Goal: Task Accomplishment & Management: Manage account settings

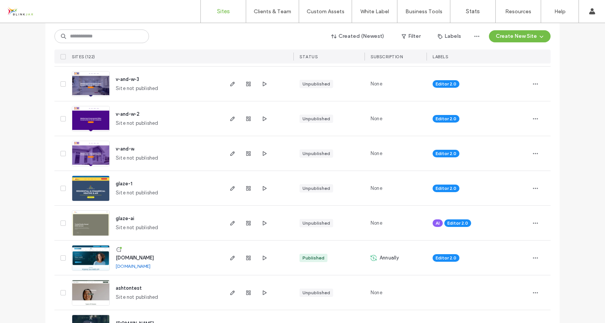
scroll to position [152, 0]
click at [116, 37] on input at bounding box center [101, 37] width 95 height 14
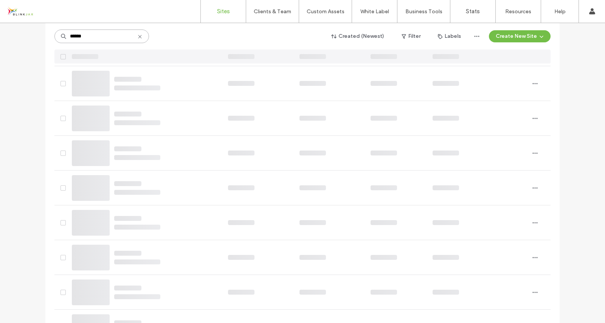
scroll to position [0, 0]
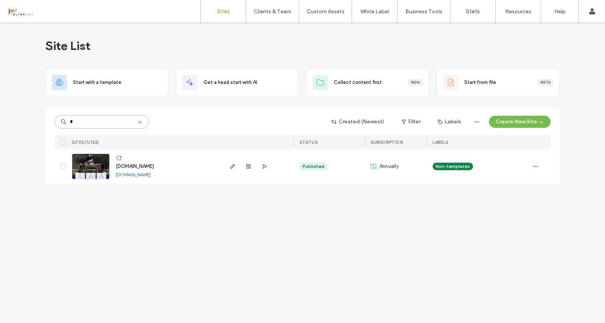
type input "*"
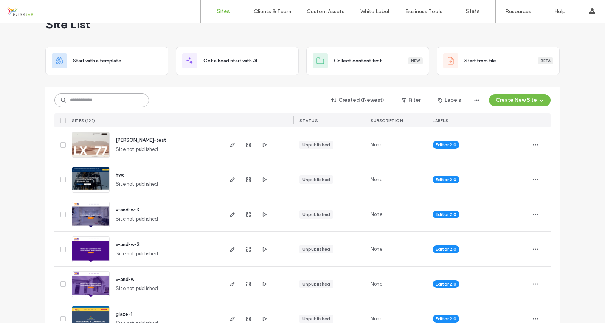
scroll to position [22, 0]
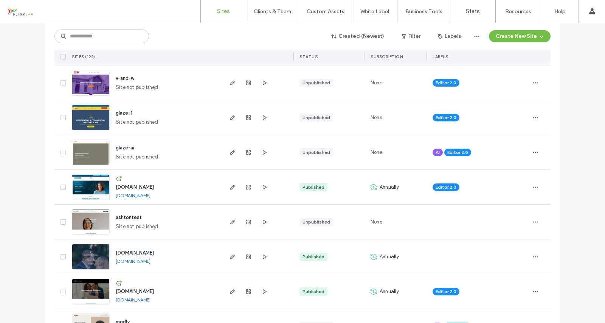
scroll to position [280, 0]
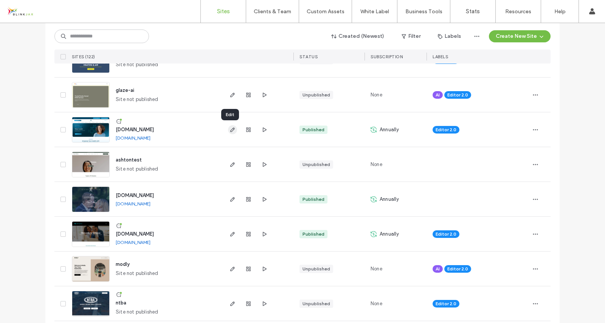
click at [231, 131] on icon "button" at bounding box center [233, 130] width 6 height 6
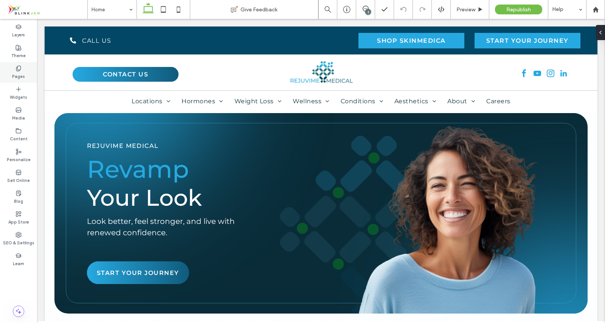
click at [16, 67] on use at bounding box center [18, 68] width 4 height 5
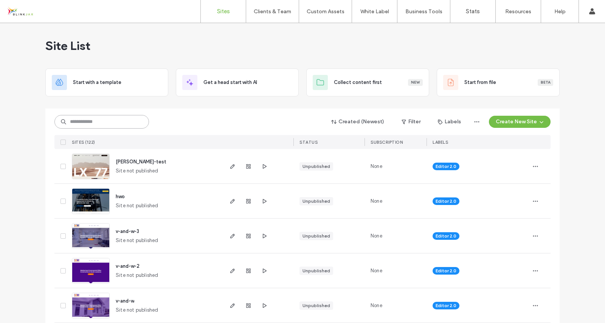
click at [96, 124] on input at bounding box center [101, 122] width 95 height 14
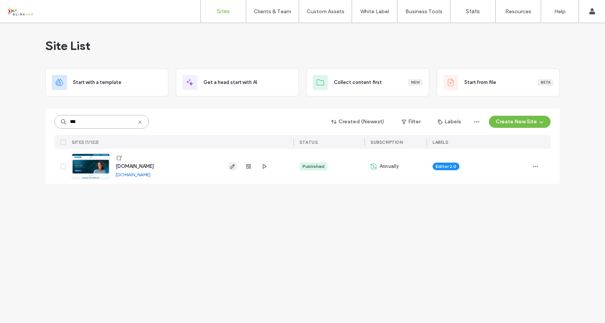
type input "***"
click at [234, 166] on use "button" at bounding box center [232, 166] width 5 height 5
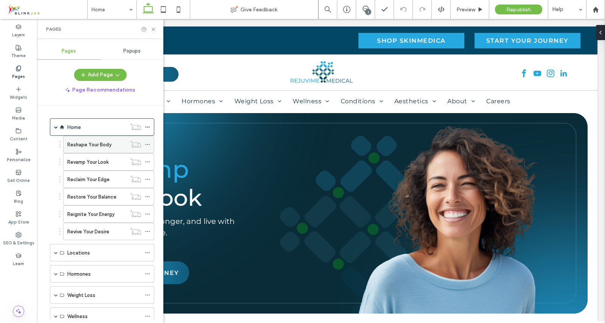
click at [149, 143] on icon at bounding box center [147, 144] width 5 height 5
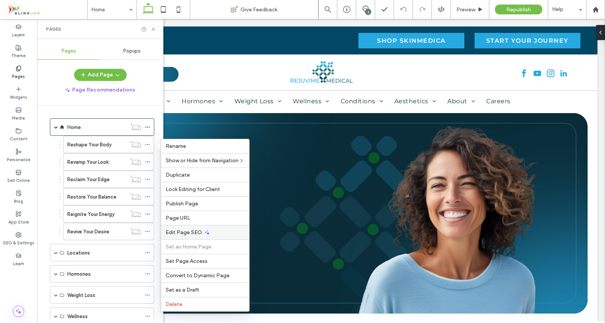
click at [173, 229] on span "Edit Page SEO" at bounding box center [184, 232] width 36 height 6
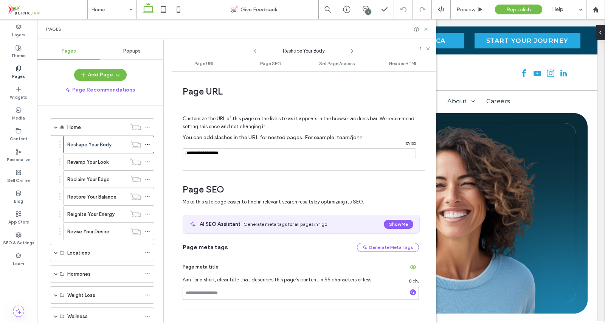
click at [195, 294] on input at bounding box center [301, 293] width 236 height 13
paste input "**********"
type input "*"
paste input "**********"
type input "**********"
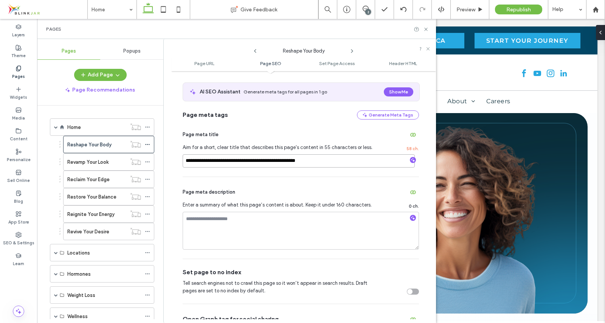
scroll to position [133, 0]
click at [202, 226] on textarea at bounding box center [301, 230] width 236 height 38
paste textarea "**********"
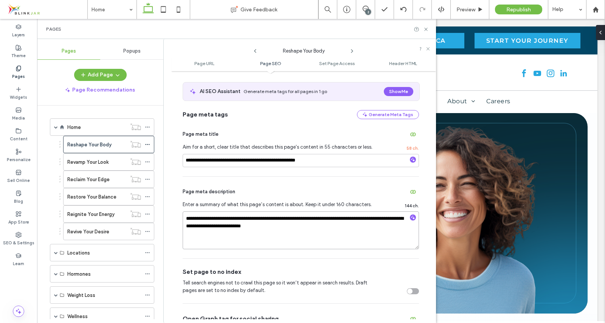
drag, startPoint x: 253, startPoint y: 226, endPoint x: 326, endPoint y: 227, distance: 73.4
click at [326, 227] on textarea "**********" at bounding box center [301, 230] width 236 height 38
type textarea "**********"
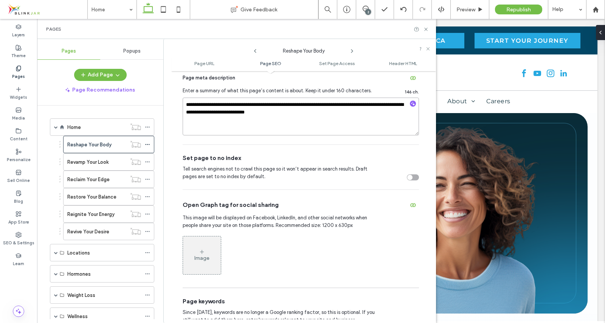
scroll to position [247, 0]
click at [428, 30] on icon at bounding box center [426, 29] width 6 height 6
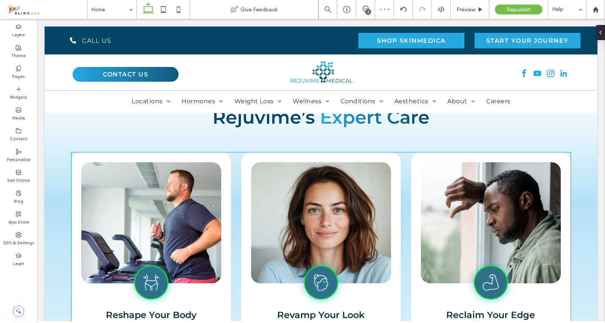
scroll to position [281, 0]
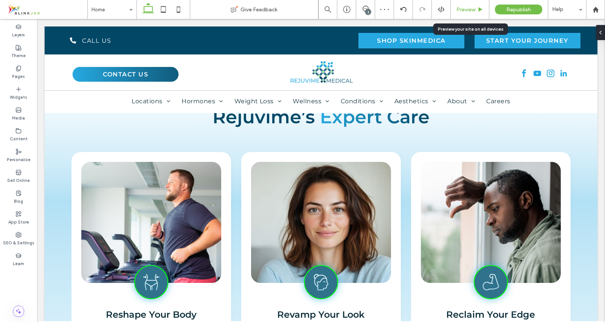
click at [465, 11] on span "Preview" at bounding box center [466, 9] width 19 height 6
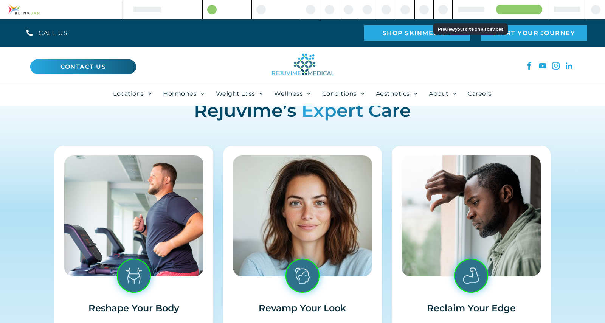
scroll to position [273, 0]
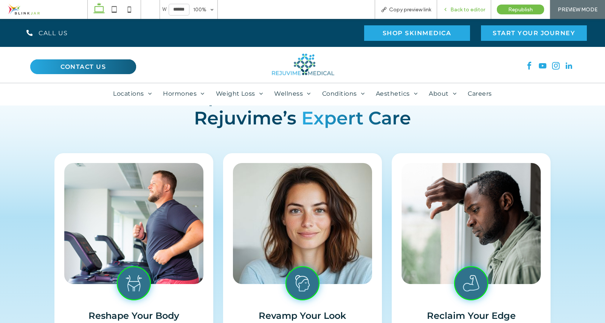
click at [457, 8] on span "Back to editor" at bounding box center [467, 9] width 35 height 6
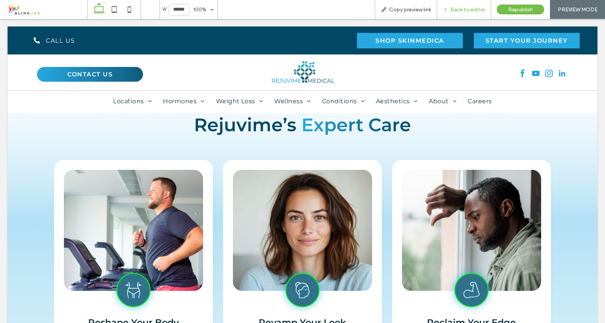
scroll to position [281, 0]
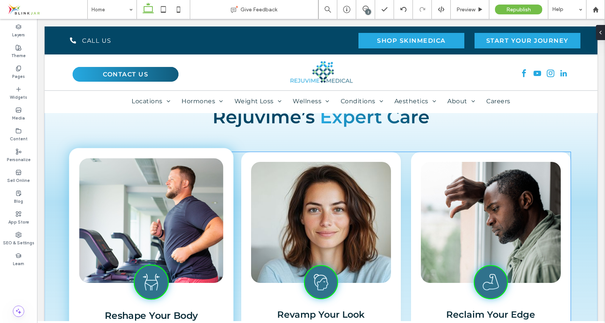
click at [195, 231] on img at bounding box center [151, 220] width 144 height 125
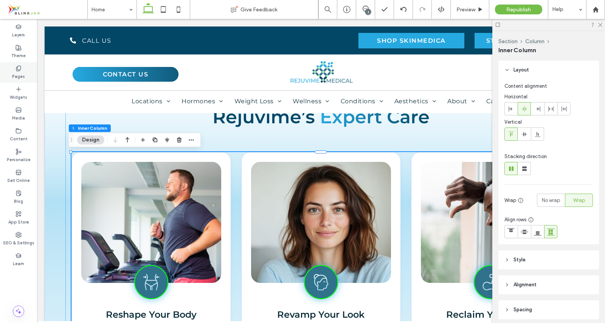
click at [22, 71] on div "Pages" at bounding box center [18, 72] width 37 height 21
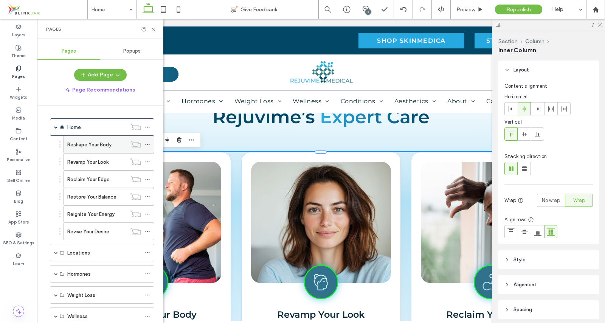
click at [89, 143] on label "Reshape Your Body" at bounding box center [89, 144] width 44 height 13
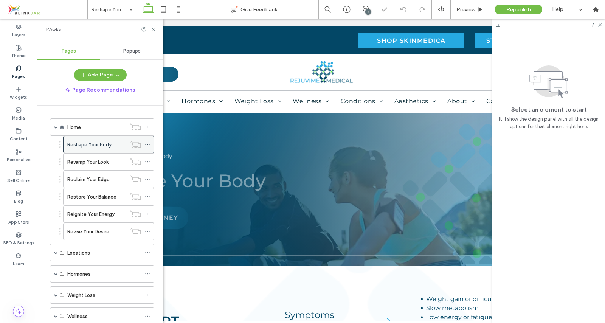
click at [146, 146] on icon at bounding box center [147, 144] width 5 height 5
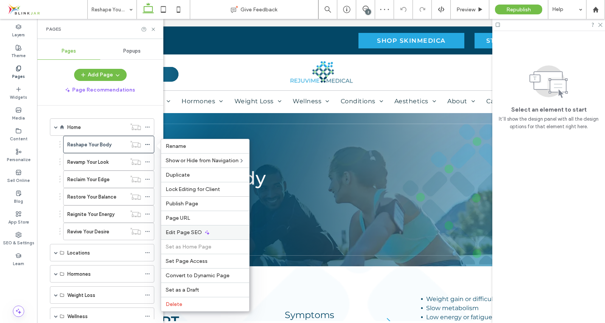
click at [179, 231] on span "Edit Page SEO" at bounding box center [184, 232] width 36 height 6
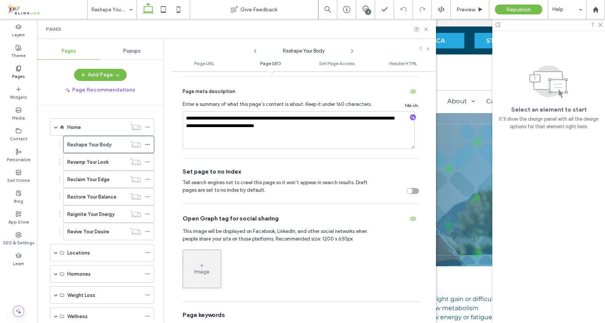
scroll to position [235, 0]
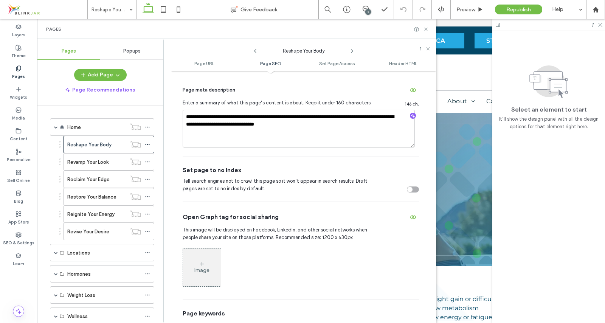
click at [203, 266] on icon at bounding box center [202, 264] width 6 height 6
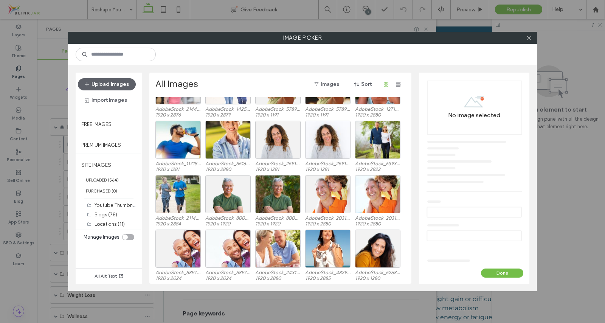
scroll to position [1844, 0]
click at [173, 137] on div "Select" at bounding box center [177, 139] width 45 height 38
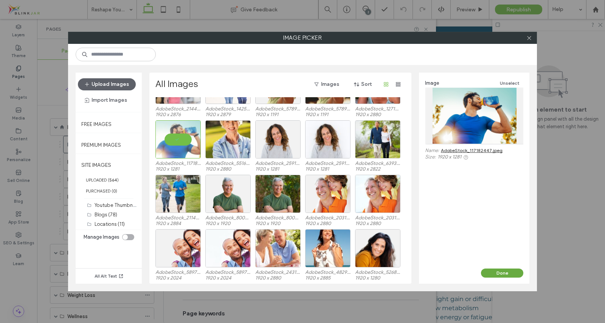
click at [503, 273] on button "Done" at bounding box center [502, 273] width 42 height 9
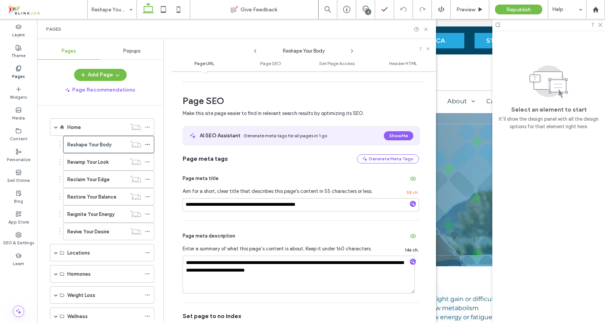
scroll to position [88, 0]
drag, startPoint x: 186, startPoint y: 206, endPoint x: 332, endPoint y: 208, distance: 146.0
click at [332, 208] on input "**********" at bounding box center [301, 205] width 236 height 13
click at [257, 209] on input "**********" at bounding box center [301, 205] width 236 height 13
drag, startPoint x: 257, startPoint y: 209, endPoint x: 249, endPoint y: 206, distance: 8.0
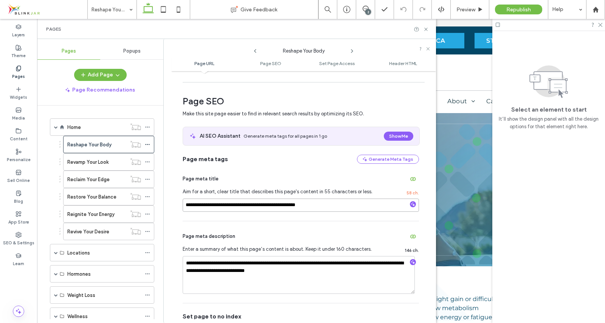
click at [249, 206] on input "**********" at bounding box center [301, 205] width 236 height 13
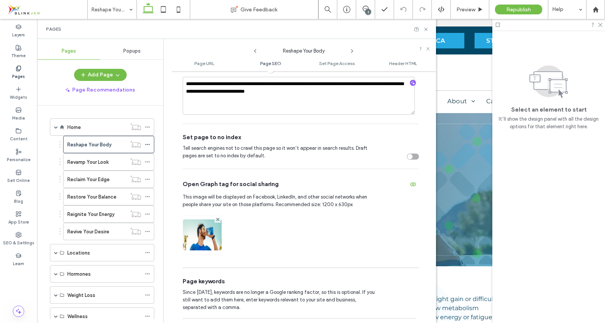
scroll to position [268, 0]
click at [427, 28] on icon at bounding box center [426, 29] width 6 height 6
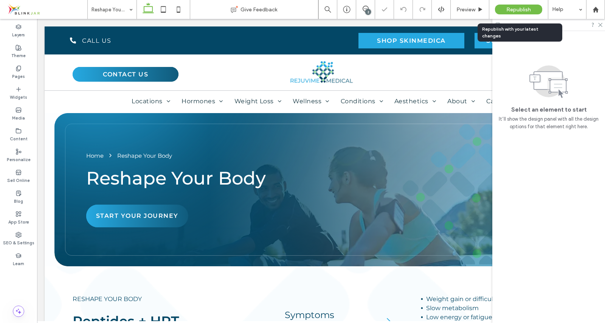
click at [517, 9] on span "Republish" at bounding box center [518, 9] width 25 height 6
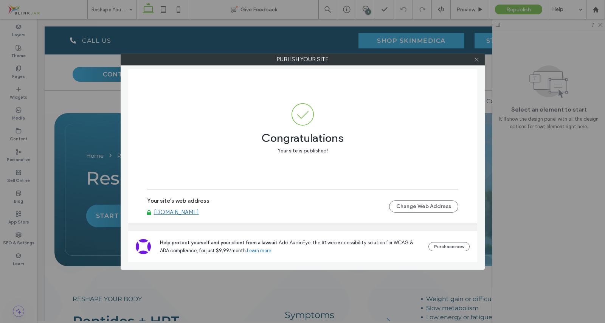
click at [478, 60] on icon at bounding box center [477, 60] width 6 height 6
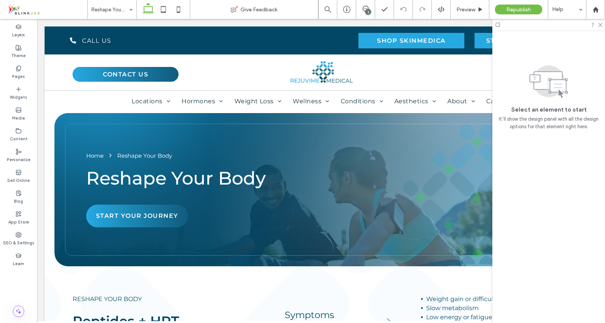
click at [604, 24] on div at bounding box center [548, 25] width 113 height 12
click at [602, 25] on icon at bounding box center [600, 24] width 5 height 5
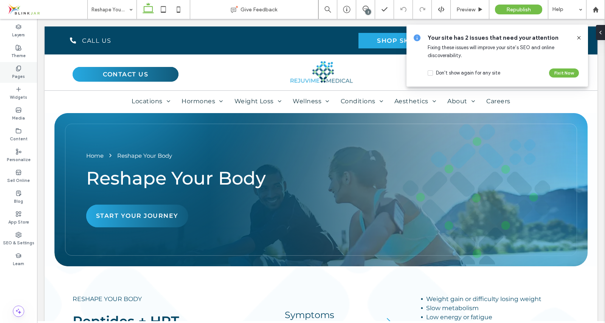
click at [21, 67] on icon at bounding box center [19, 68] width 6 height 6
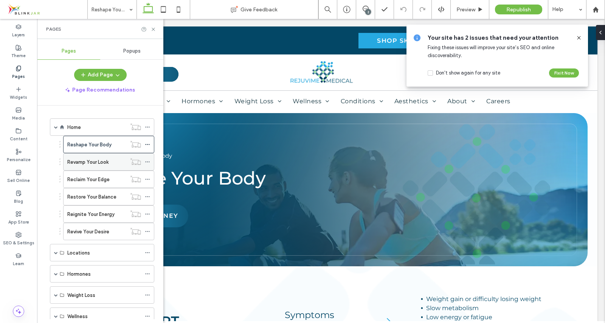
click at [74, 156] on div "Revamp Your Look" at bounding box center [96, 162] width 59 height 17
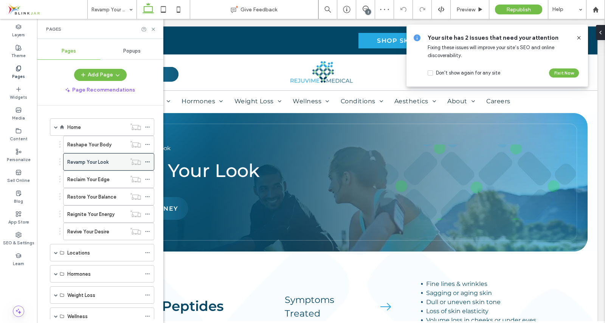
click at [146, 161] on icon at bounding box center [147, 161] width 5 height 5
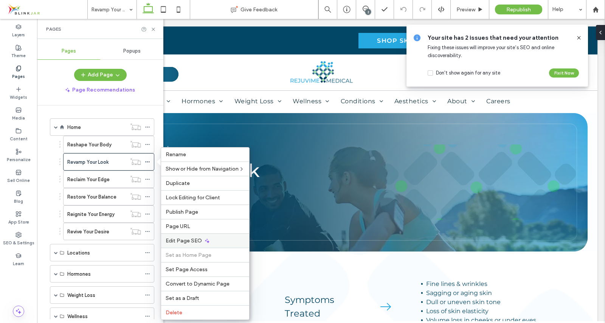
click at [176, 241] on span "Edit Page SEO" at bounding box center [184, 241] width 36 height 6
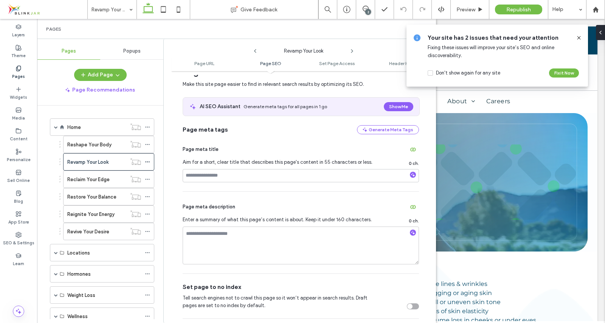
scroll to position [118, 0]
click at [211, 176] on input at bounding box center [301, 175] width 236 height 13
paste input "**********"
type input "**********"
click at [202, 236] on textarea at bounding box center [301, 245] width 236 height 38
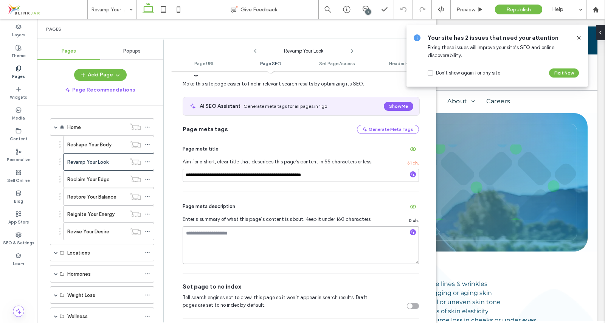
paste textarea "**********"
type textarea "**********"
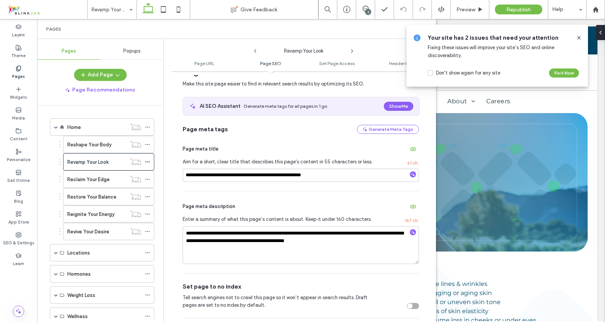
click at [579, 39] on icon at bounding box center [579, 38] width 6 height 6
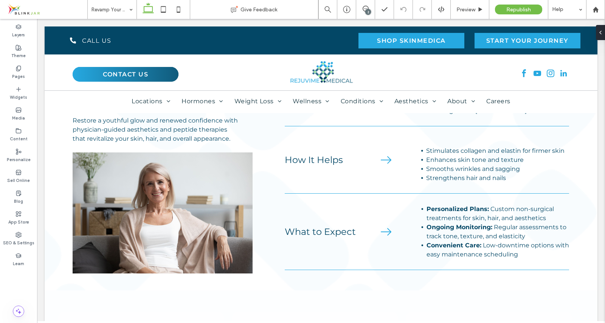
scroll to position [194, 0]
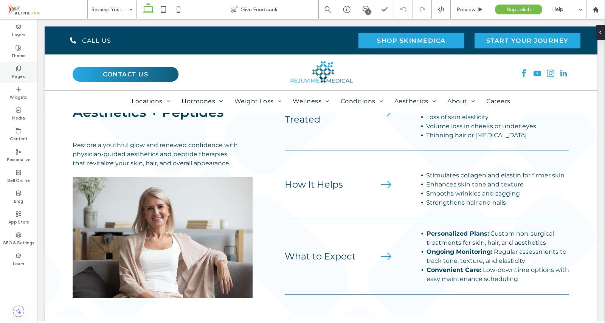
click at [16, 67] on icon at bounding box center [19, 68] width 6 height 6
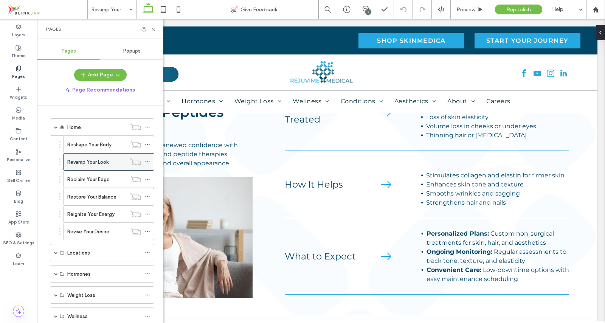
click at [148, 162] on icon at bounding box center [147, 161] width 5 height 5
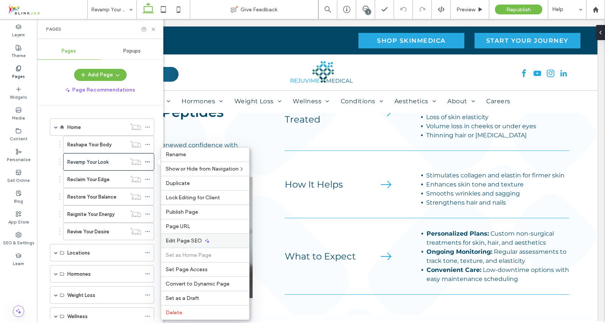
click at [185, 237] on div "Edit Page SEO" at bounding box center [205, 240] width 88 height 14
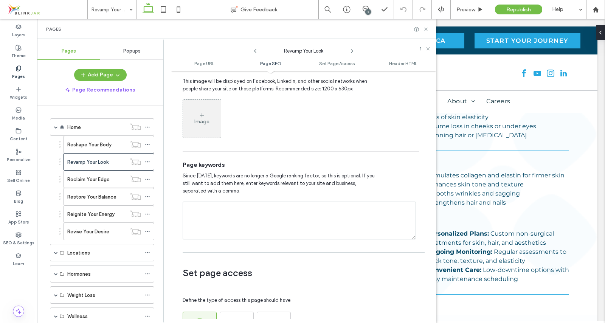
scroll to position [387, 0]
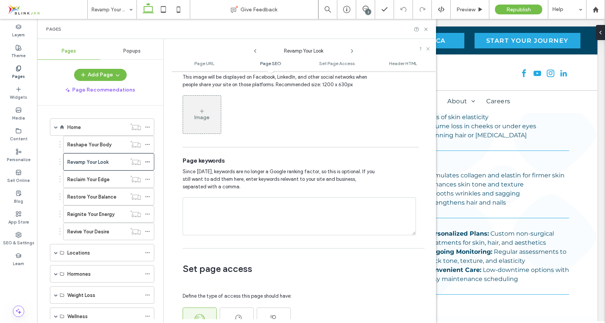
click at [199, 112] on div "Image" at bounding box center [202, 114] width 38 height 36
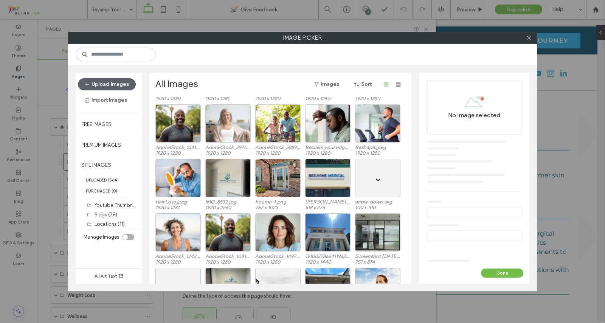
scroll to position [335, 0]
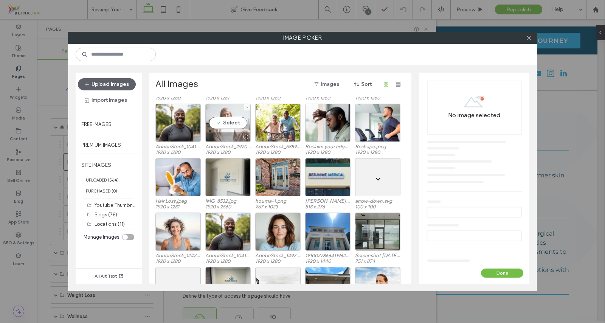
click at [230, 121] on div "Select" at bounding box center [227, 123] width 45 height 38
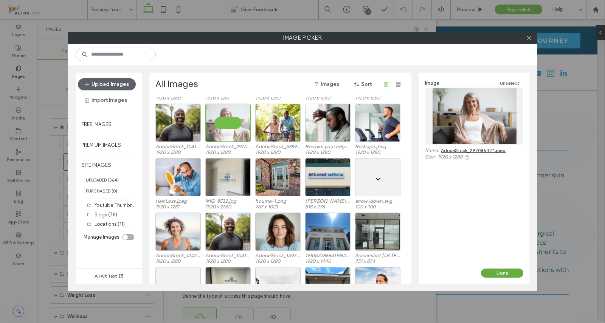
click at [500, 272] on button "Done" at bounding box center [502, 273] width 42 height 9
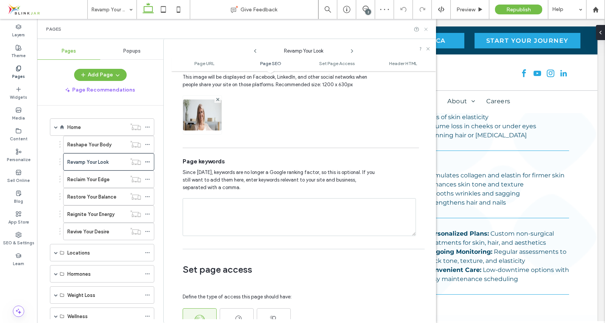
click at [427, 30] on use at bounding box center [425, 29] width 3 height 3
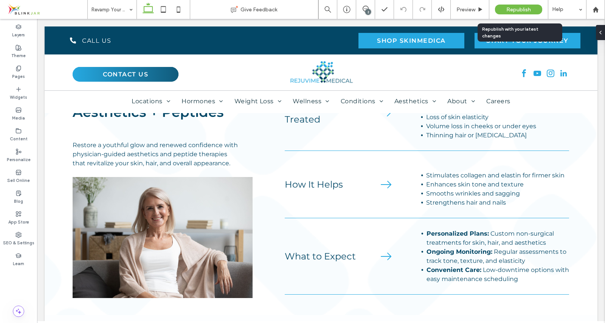
click at [513, 12] on span "Republish" at bounding box center [518, 9] width 25 height 6
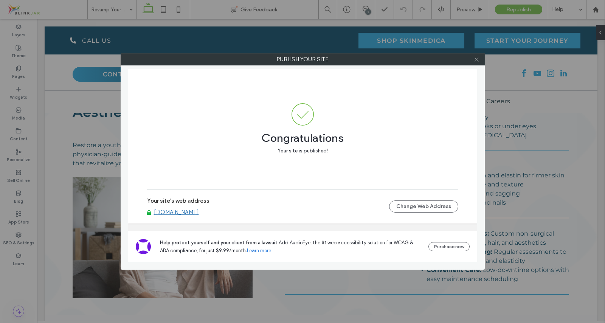
click at [475, 59] on icon at bounding box center [477, 60] width 6 height 6
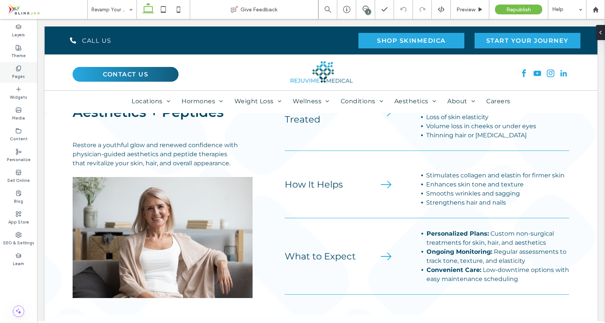
click at [19, 67] on icon at bounding box center [19, 68] width 6 height 6
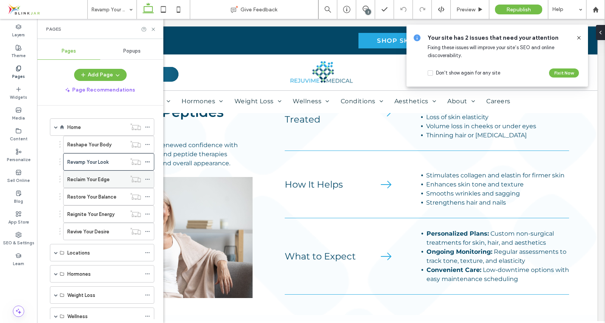
click at [92, 177] on label "Reclaim Your Edge" at bounding box center [88, 179] width 42 height 13
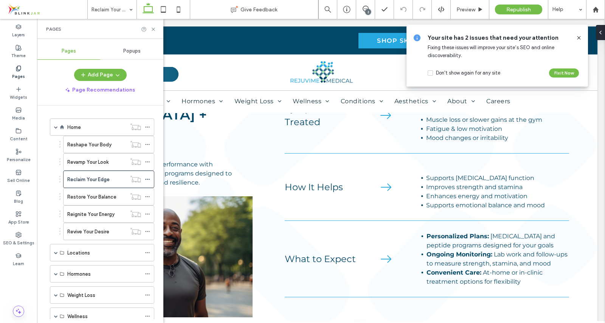
scroll to position [185, 0]
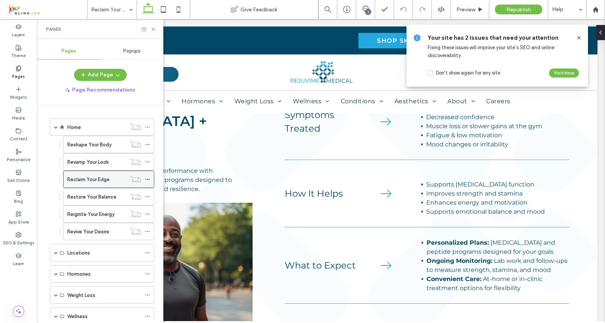
click at [147, 176] on span at bounding box center [147, 179] width 5 height 11
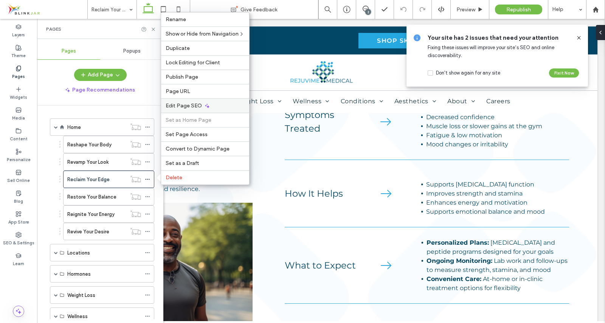
click at [183, 103] on span "Edit Page SEO" at bounding box center [184, 106] width 36 height 6
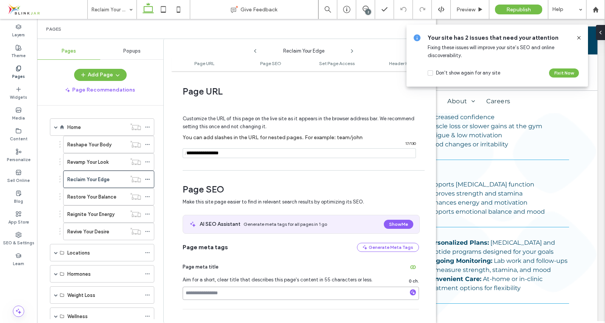
click at [202, 296] on input at bounding box center [301, 293] width 236 height 13
paste input "**********"
type input "**********"
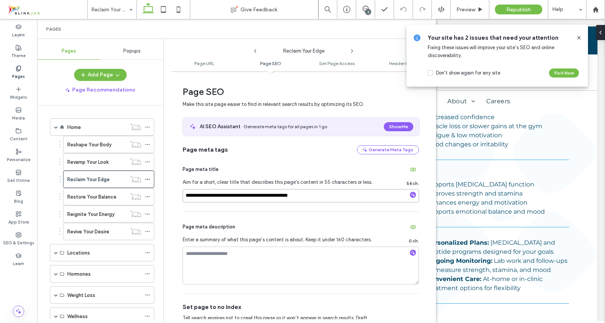
scroll to position [109, 0]
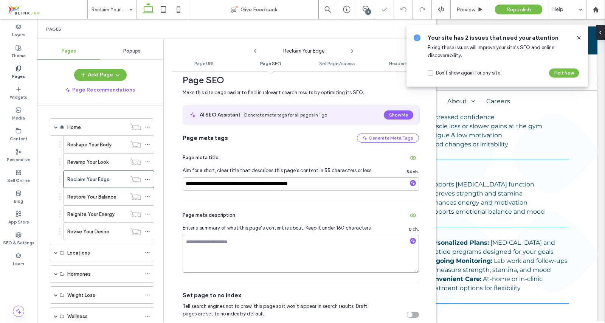
click at [205, 256] on textarea at bounding box center [301, 254] width 236 height 38
paste textarea "**********"
type textarea "**********"
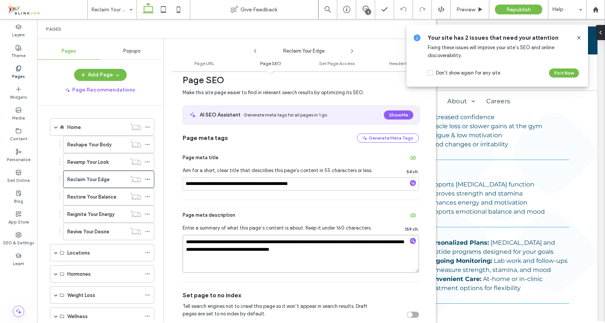
scroll to position [203, 0]
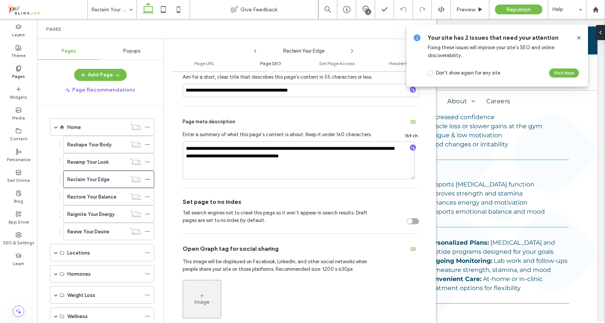
click at [202, 295] on icon at bounding box center [202, 296] width 6 height 6
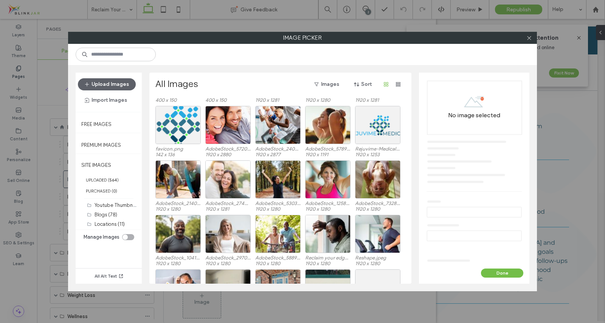
scroll to position [225, 0]
click at [499, 274] on button "Done" at bounding box center [502, 273] width 42 height 9
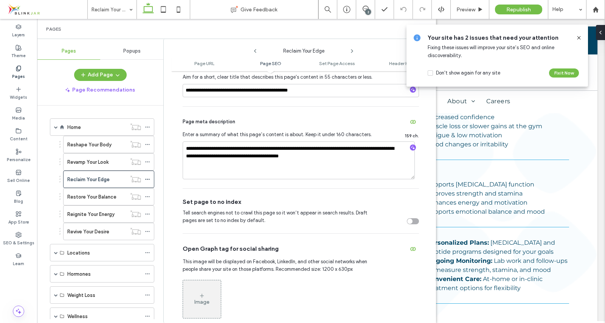
click at [579, 39] on icon at bounding box center [579, 38] width 6 height 6
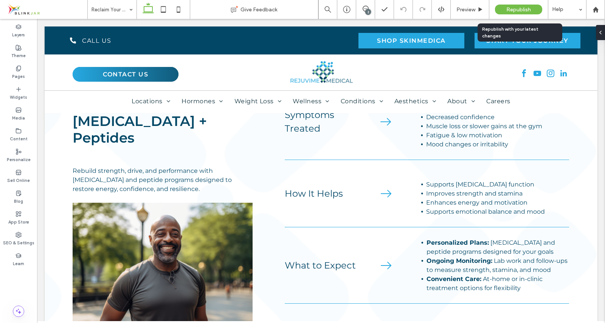
click at [515, 7] on span "Republish" at bounding box center [518, 9] width 25 height 6
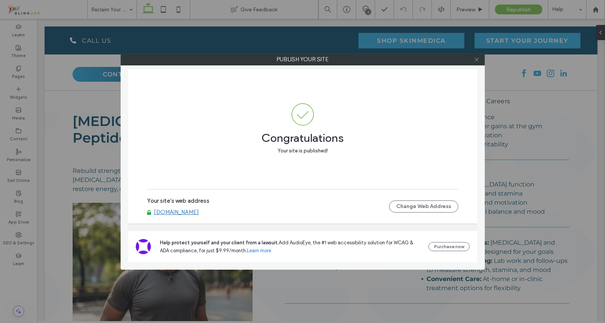
click at [478, 59] on icon at bounding box center [477, 60] width 6 height 6
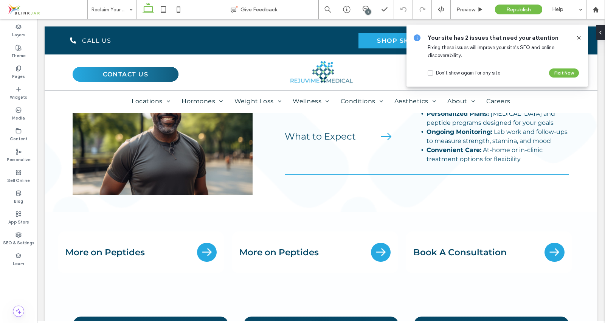
scroll to position [317, 0]
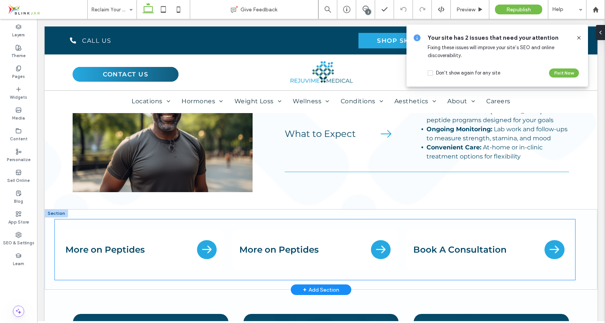
click at [138, 244] on span "More on Peptides" at bounding box center [123, 249] width 116 height 11
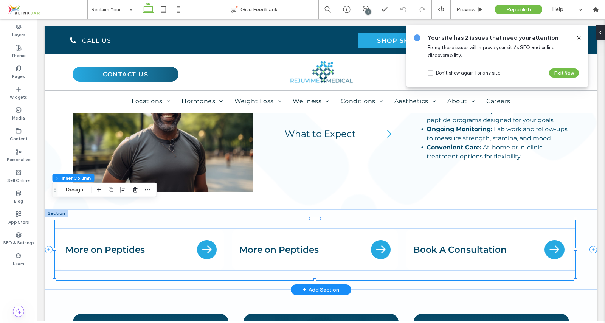
click at [138, 244] on span "More on Peptides" at bounding box center [123, 249] width 116 height 11
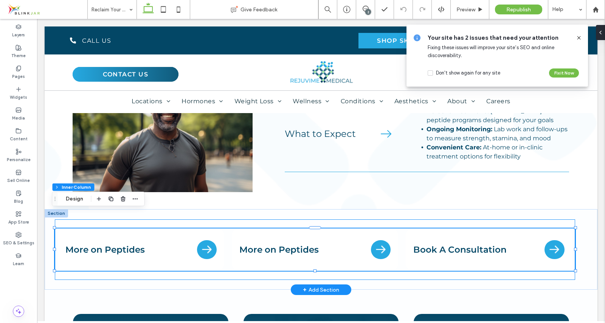
click at [138, 244] on span "More on Peptides" at bounding box center [123, 249] width 116 height 11
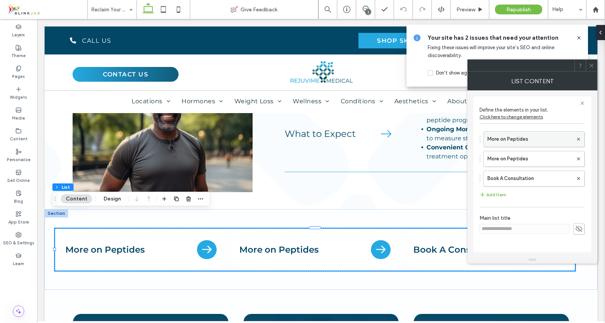
click at [519, 138] on label "More on Peptides" at bounding box center [530, 139] width 85 height 15
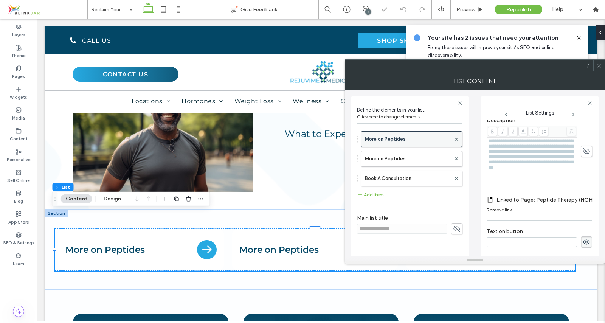
scroll to position [0, 0]
click at [292, 244] on span "More on Peptides" at bounding box center [297, 249] width 116 height 11
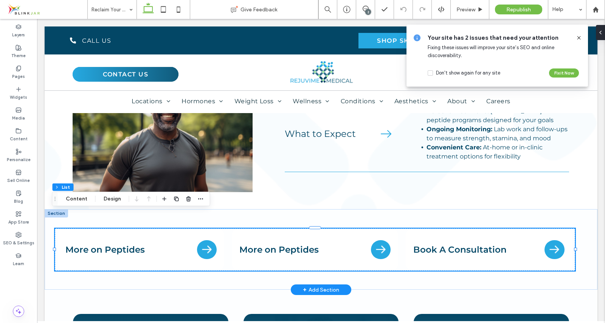
click at [292, 244] on span "More on Peptides" at bounding box center [297, 249] width 116 height 11
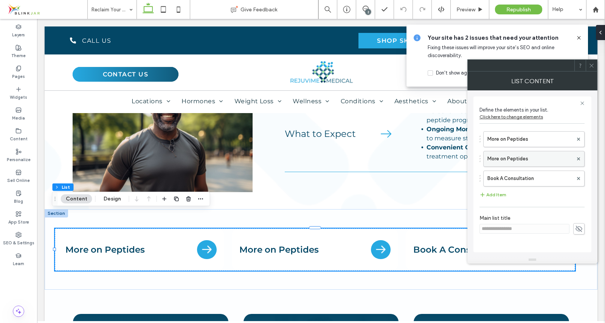
click at [502, 162] on label "More on Peptides" at bounding box center [530, 158] width 85 height 15
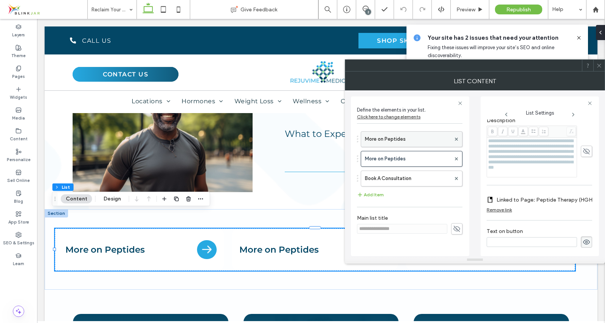
click at [396, 141] on label "More on Peptides" at bounding box center [408, 139] width 86 height 15
click at [110, 244] on span "More on Peptides" at bounding box center [123, 249] width 116 height 11
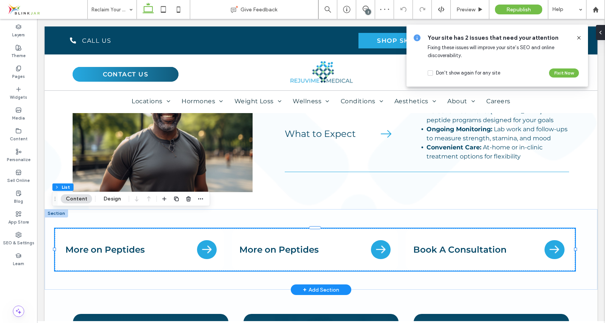
click at [110, 244] on span "More on Peptides" at bounding box center [123, 249] width 116 height 11
click at [88, 202] on button "Content" at bounding box center [76, 198] width 31 height 9
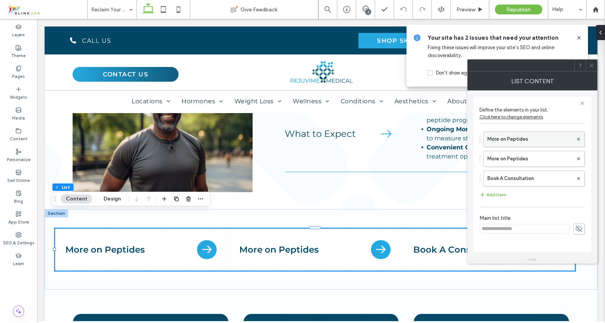
click at [515, 138] on label "More on Peptides" at bounding box center [530, 139] width 85 height 15
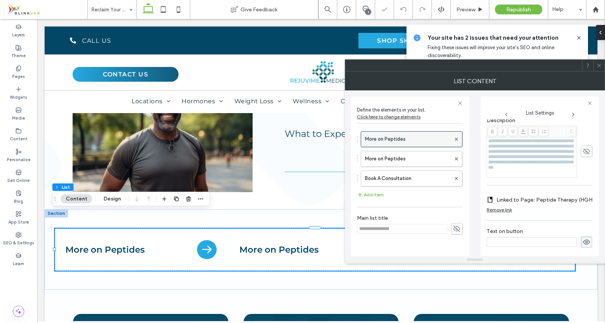
click at [414, 142] on label "More on Peptides" at bounding box center [408, 139] width 86 height 15
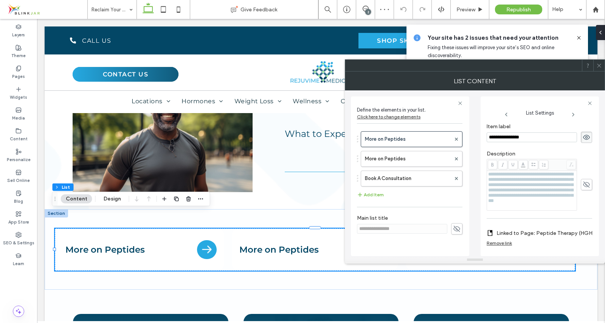
click at [539, 135] on input "**********" at bounding box center [532, 137] width 90 height 10
type input "**********"
click at [539, 240] on label "Linked to Page: Peptide Therapy (HGH)" at bounding box center [546, 233] width 98 height 14
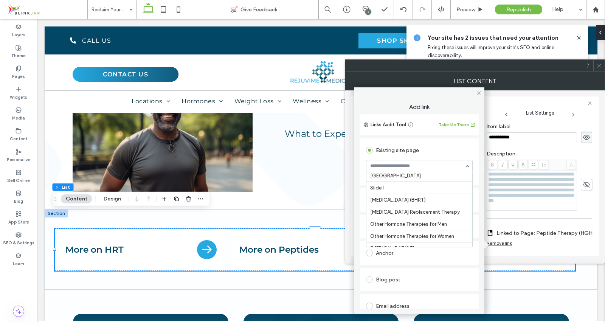
scroll to position [208, 0]
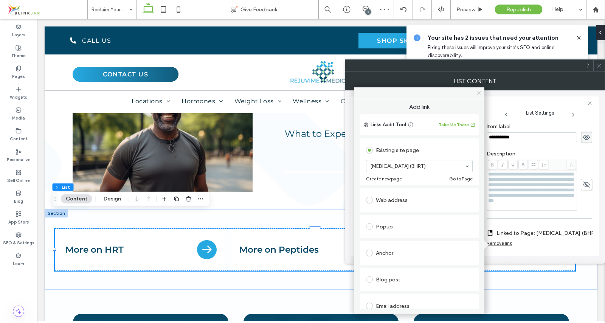
click at [479, 95] on icon at bounding box center [479, 93] width 6 height 6
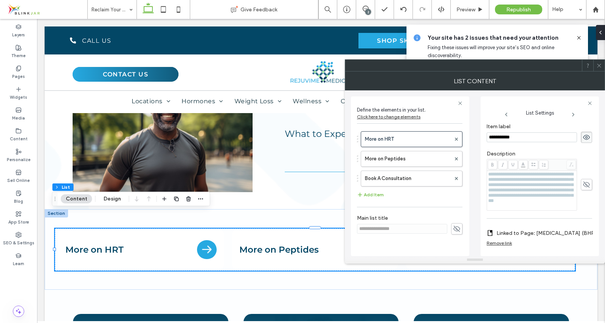
click at [601, 67] on icon at bounding box center [599, 66] width 6 height 6
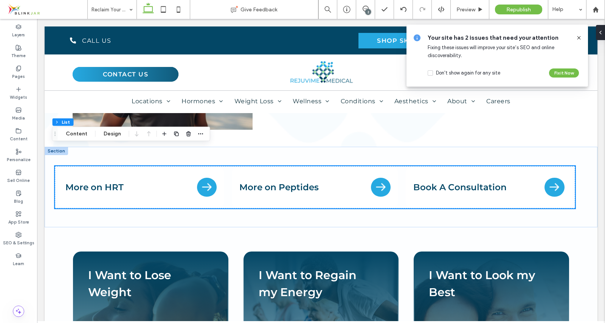
scroll to position [382, 0]
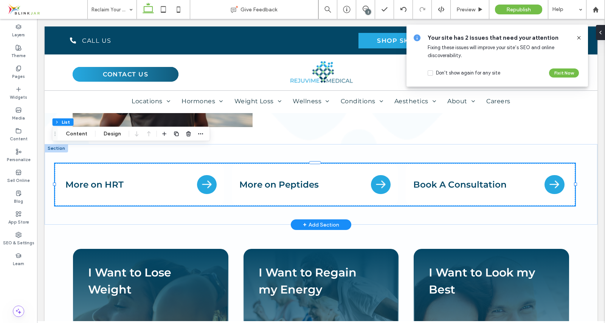
click at [111, 179] on span "More on HRT" at bounding box center [123, 184] width 116 height 11
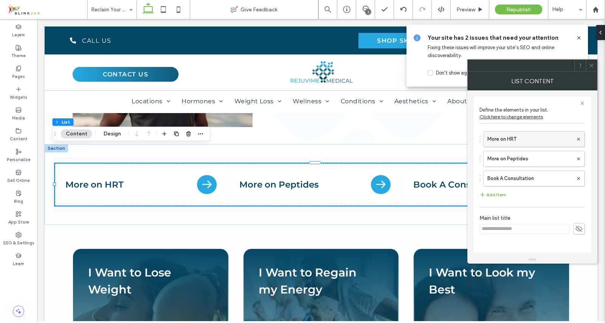
click at [512, 137] on label "More on HRT" at bounding box center [530, 139] width 85 height 15
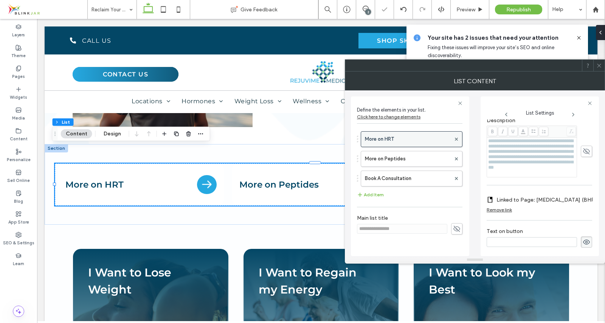
scroll to position [0, 0]
click at [409, 137] on label "More on HRT" at bounding box center [408, 139] width 86 height 15
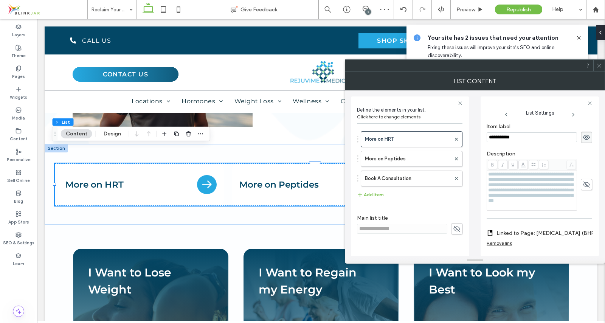
click at [520, 138] on input "**********" at bounding box center [532, 137] width 90 height 10
type input "**********"
click at [538, 240] on label "Linked to Page: Hormone Replacement Therapy (BHRT)" at bounding box center [549, 233] width 104 height 14
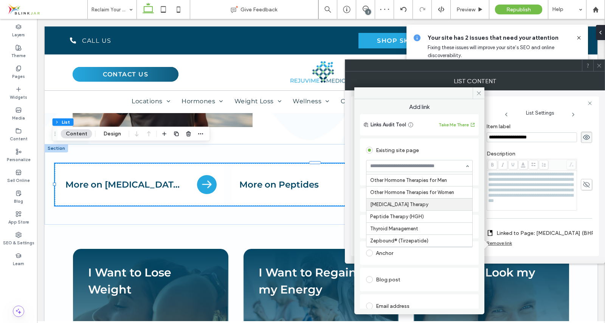
scroll to position [252, 0]
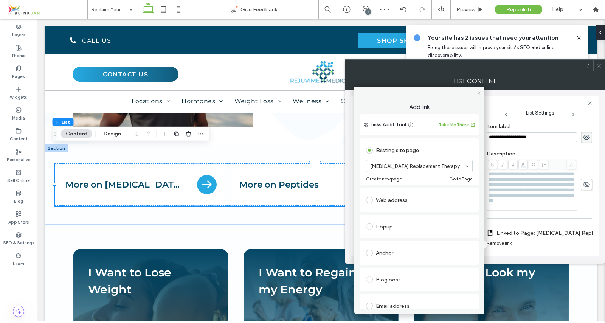
click at [477, 91] on icon at bounding box center [479, 93] width 6 height 6
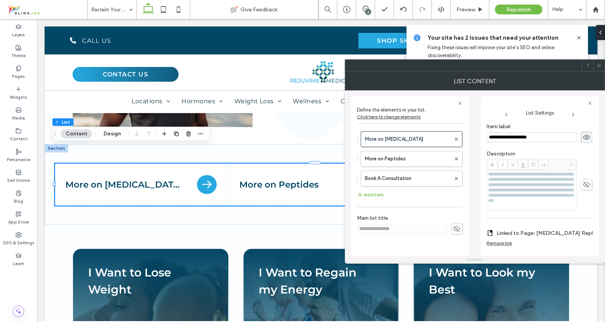
click at [601, 67] on icon at bounding box center [599, 66] width 6 height 6
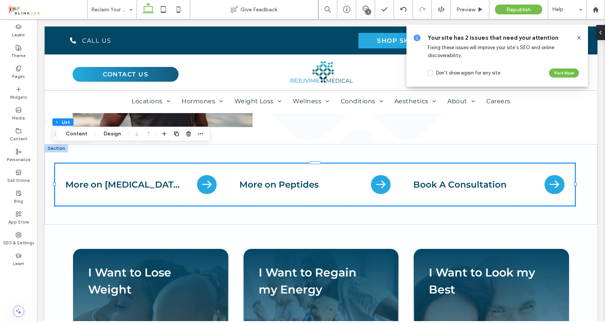
click at [578, 36] on use at bounding box center [578, 37] width 3 height 3
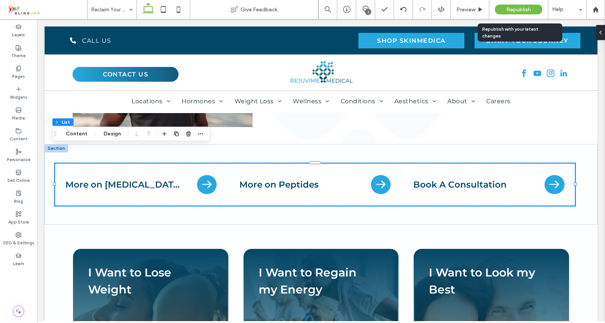
click at [527, 10] on span "Republish" at bounding box center [518, 9] width 25 height 6
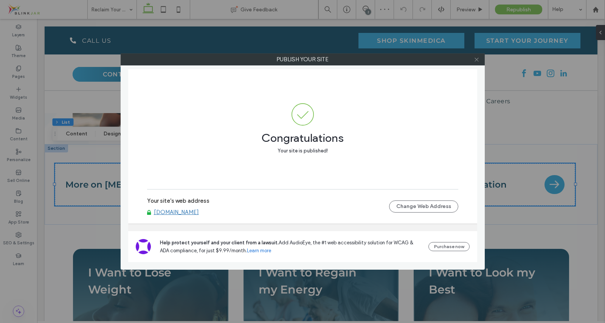
click at [475, 62] on span at bounding box center [477, 59] width 6 height 11
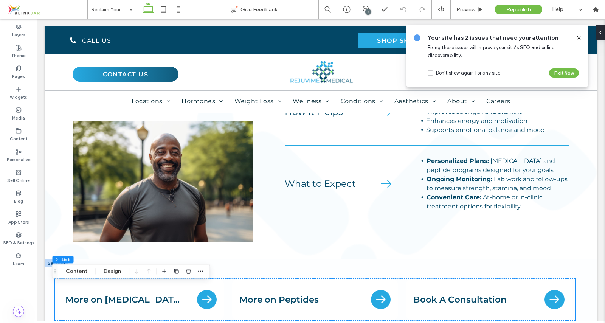
scroll to position [0, 0]
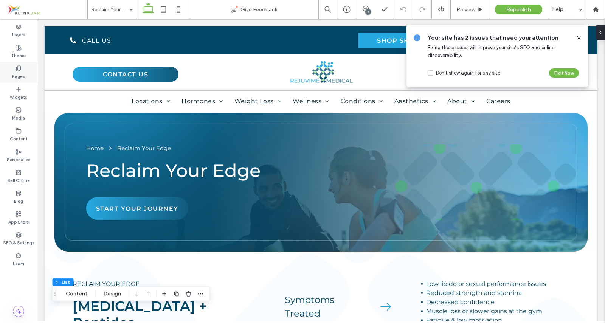
click at [16, 71] on span at bounding box center [19, 68] width 6 height 6
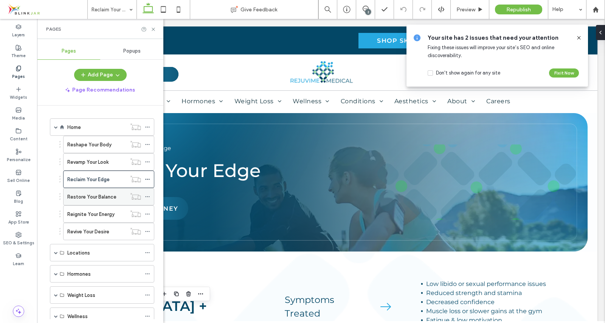
click at [91, 199] on label "Restore Your Balance" at bounding box center [91, 196] width 49 height 13
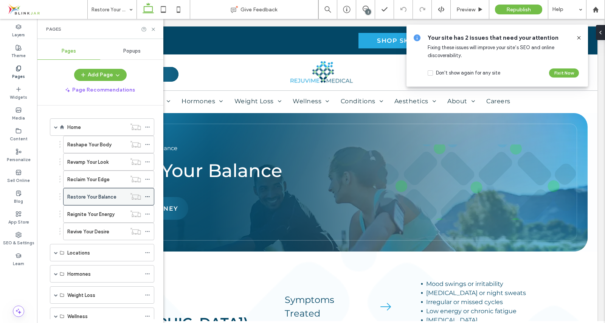
click at [148, 197] on use at bounding box center [147, 196] width 4 height 1
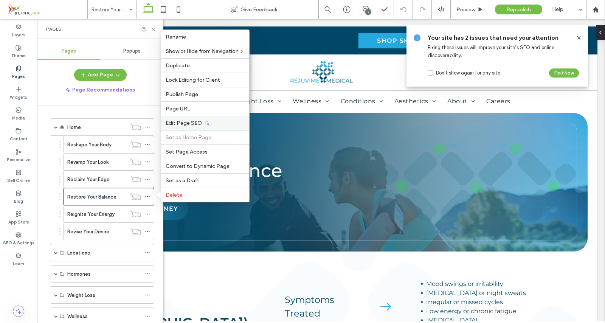
click at [177, 126] on div "Edit Page SEO" at bounding box center [205, 123] width 88 height 14
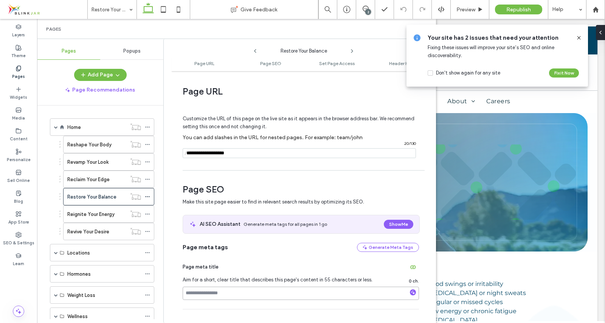
click at [235, 292] on input at bounding box center [301, 293] width 236 height 13
click at [206, 294] on input "**********" at bounding box center [301, 293] width 236 height 13
click at [290, 291] on input "**********" at bounding box center [301, 293] width 236 height 13
type input "**********"
click at [297, 292] on input "**********" at bounding box center [301, 293] width 236 height 13
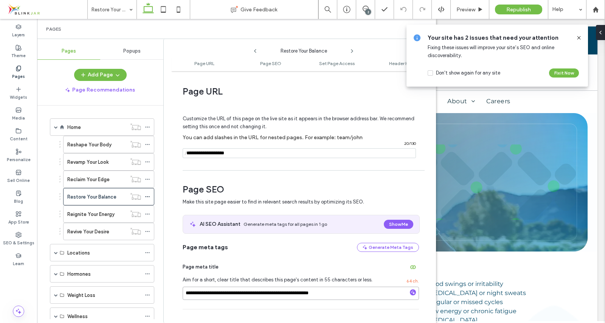
type input "**********"
click at [345, 295] on input "**********" at bounding box center [301, 293] width 236 height 13
click at [314, 291] on input "**********" at bounding box center [301, 293] width 236 height 13
type input "**********"
drag, startPoint x: 186, startPoint y: 294, endPoint x: 230, endPoint y: 295, distance: 44.7
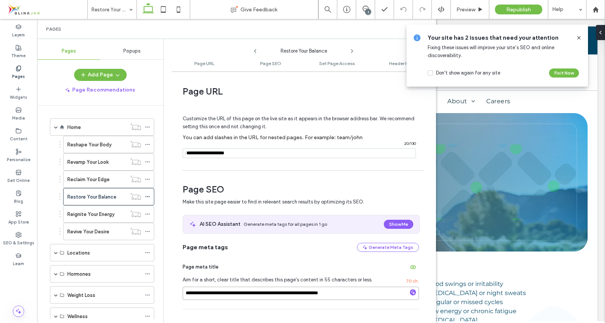
click at [230, 295] on input "**********" at bounding box center [301, 293] width 236 height 13
click at [228, 292] on input "**********" at bounding box center [301, 293] width 236 height 13
click at [200, 295] on input "**********" at bounding box center [301, 293] width 236 height 13
drag, startPoint x: 186, startPoint y: 294, endPoint x: 199, endPoint y: 297, distance: 13.3
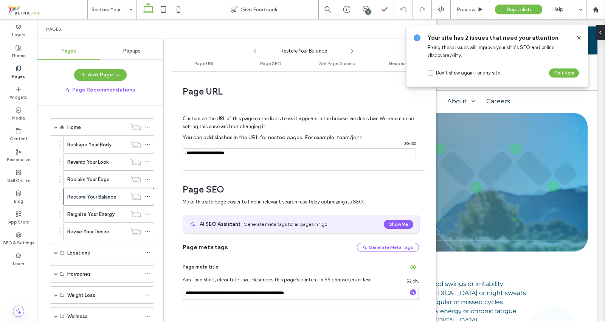
click at [199, 297] on input "**********" at bounding box center [301, 293] width 236 height 13
type input "**********"
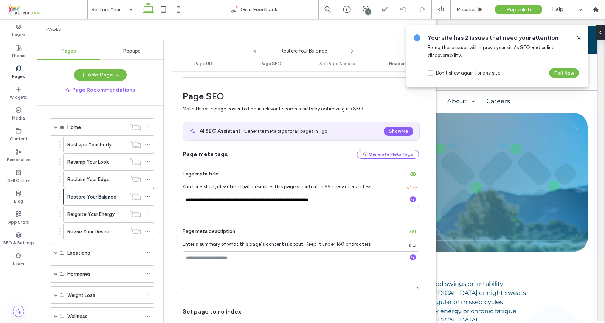
scroll to position [103, 0]
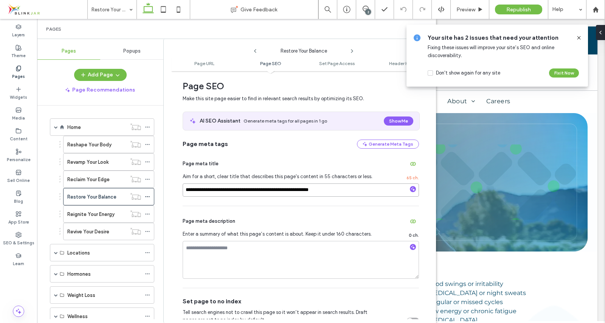
drag, startPoint x: 185, startPoint y: 191, endPoint x: 360, endPoint y: 195, distance: 175.2
click at [360, 195] on input "**********" at bounding box center [301, 189] width 236 height 13
click at [193, 253] on textarea at bounding box center [301, 260] width 236 height 38
paste textarea "**********"
type textarea "**********"
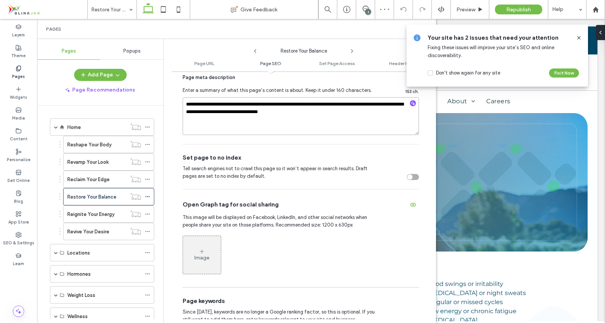
scroll to position [248, 0]
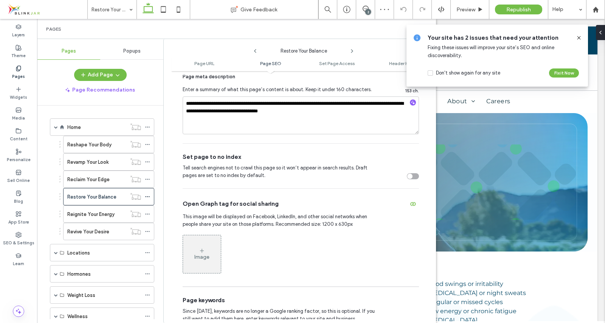
click at [200, 253] on icon at bounding box center [202, 251] width 6 height 6
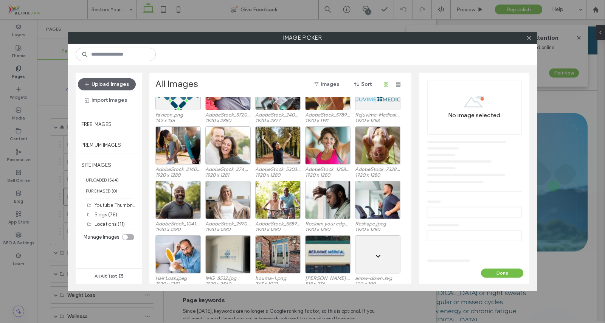
scroll to position [259, 0]
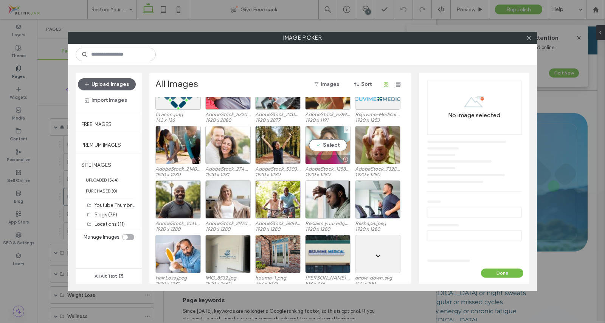
click at [328, 142] on div "Select" at bounding box center [327, 145] width 45 height 38
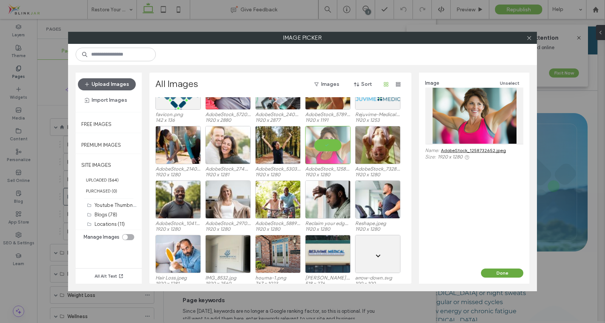
click at [503, 271] on button "Done" at bounding box center [502, 273] width 42 height 9
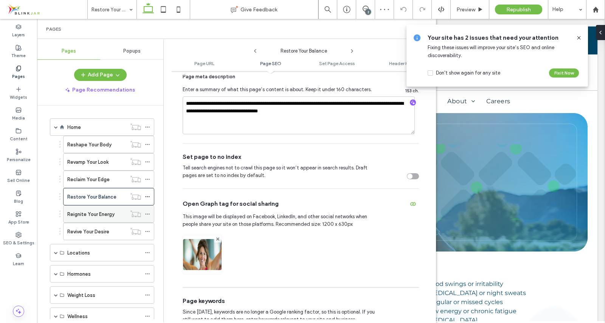
click at [105, 212] on label "Reignite Your Energy" at bounding box center [90, 214] width 47 height 13
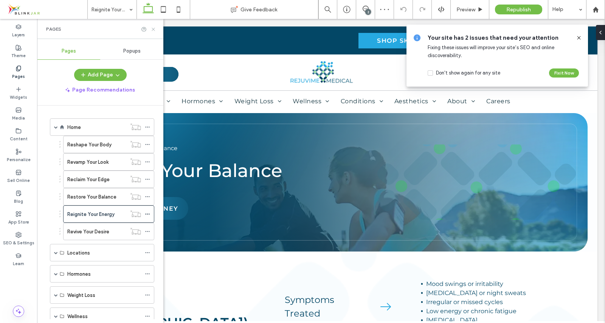
click at [154, 31] on icon at bounding box center [154, 29] width 6 height 6
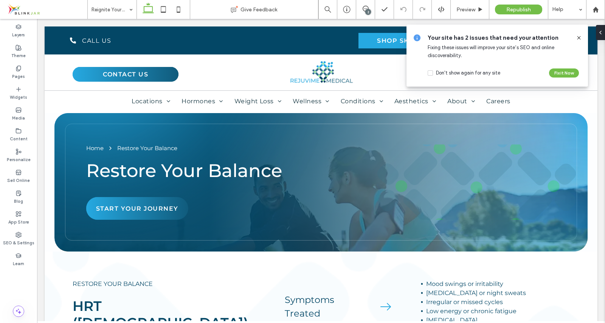
click at [579, 37] on use at bounding box center [578, 37] width 3 height 3
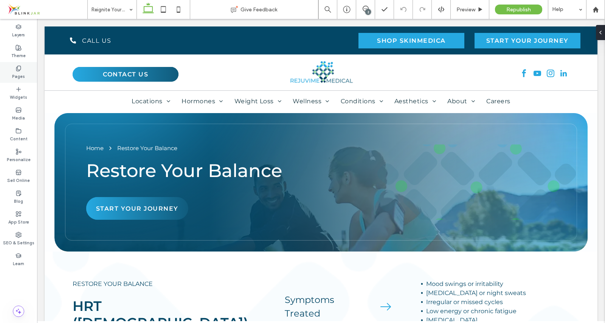
click at [19, 72] on label "Pages" at bounding box center [18, 75] width 13 height 8
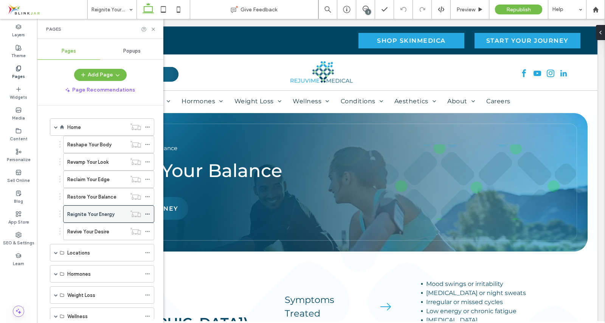
click at [146, 214] on icon at bounding box center [147, 213] width 5 height 5
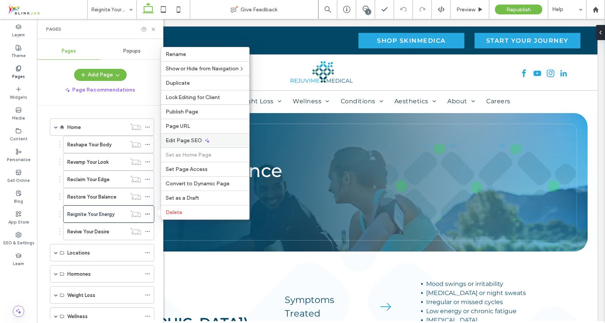
click at [182, 143] on span "Edit Page SEO" at bounding box center [184, 140] width 36 height 6
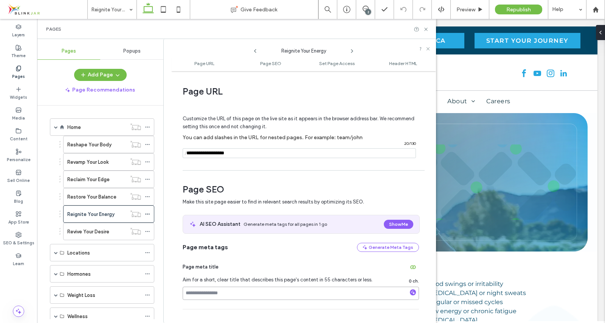
click at [206, 290] on input at bounding box center [301, 293] width 236 height 13
paste input "**********"
type input "**********"
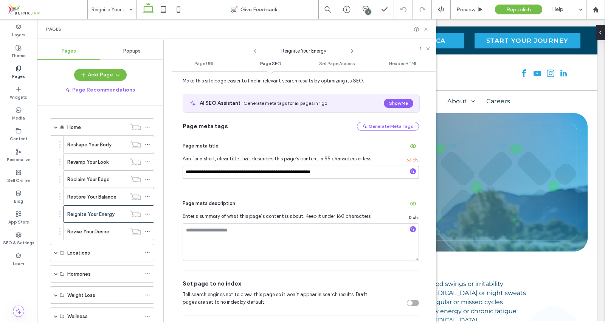
scroll to position [123, 0]
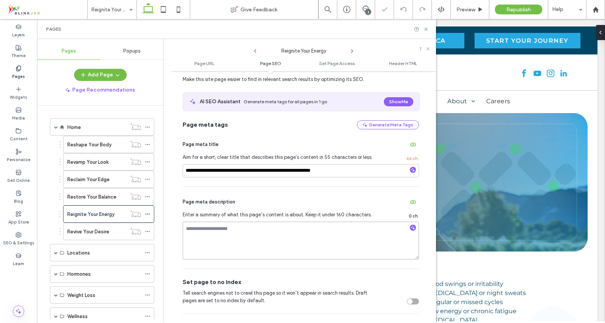
click at [210, 235] on textarea at bounding box center [301, 241] width 236 height 38
paste textarea "**********"
type textarea "**********"
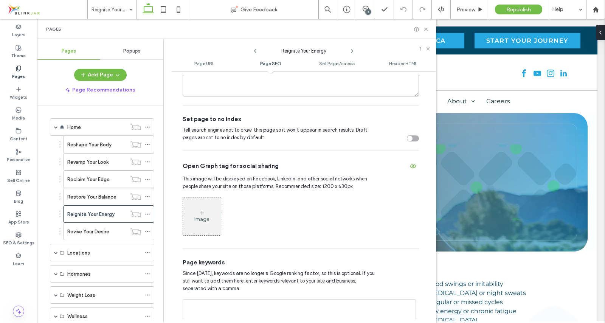
scroll to position [287, 0]
click at [202, 211] on icon at bounding box center [202, 212] width 6 height 6
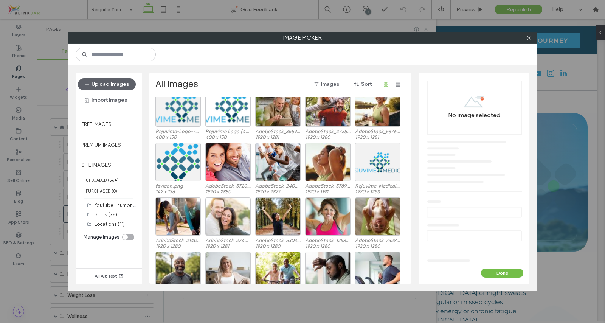
scroll to position [188, 0]
click at [275, 215] on div "Select" at bounding box center [277, 216] width 45 height 38
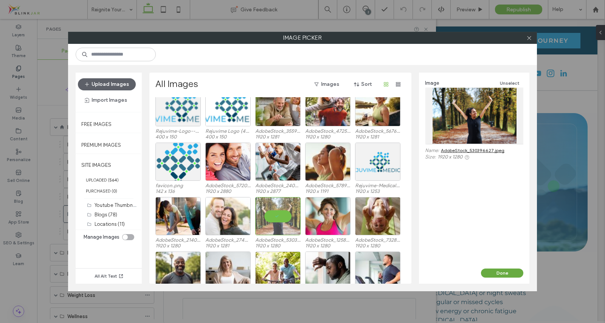
click at [488, 270] on button "Done" at bounding box center [502, 273] width 42 height 9
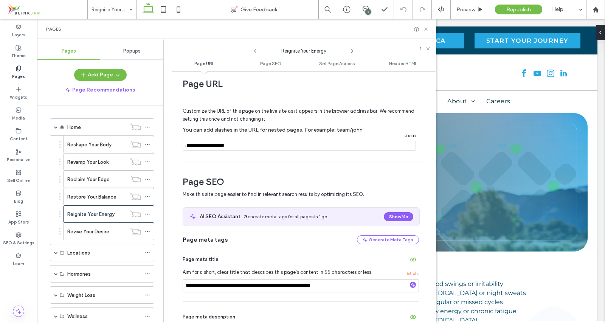
scroll to position [0, 0]
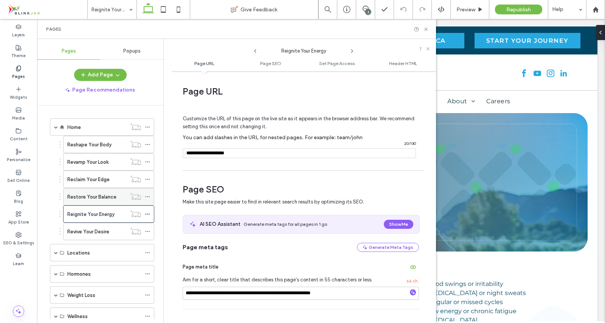
click at [115, 196] on label "Restore Your Balance" at bounding box center [91, 196] width 49 height 13
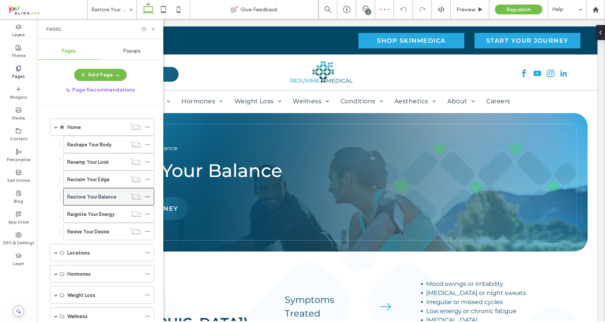
click at [144, 195] on div at bounding box center [135, 197] width 19 height 8
click at [146, 195] on icon at bounding box center [147, 196] width 5 height 5
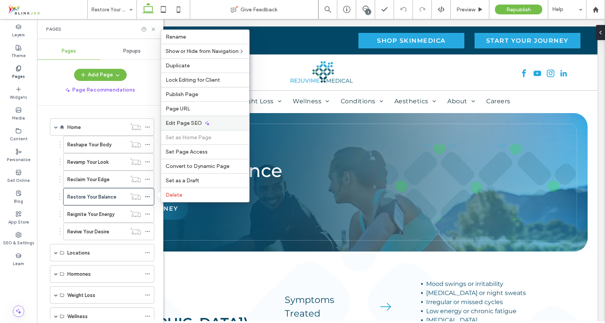
click at [177, 126] on span "Edit Page SEO" at bounding box center [184, 123] width 36 height 6
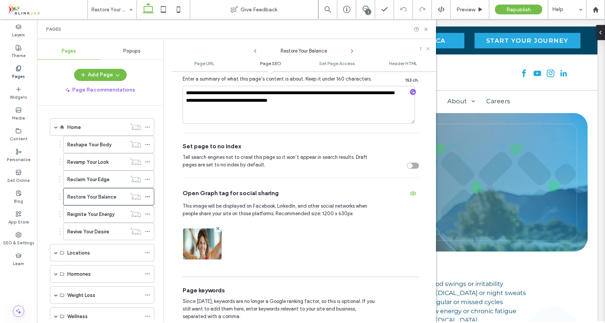
scroll to position [249, 0]
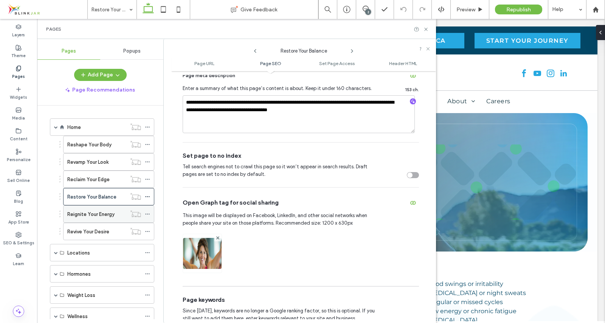
click at [110, 214] on label "Reignite Your Energy" at bounding box center [90, 214] width 47 height 13
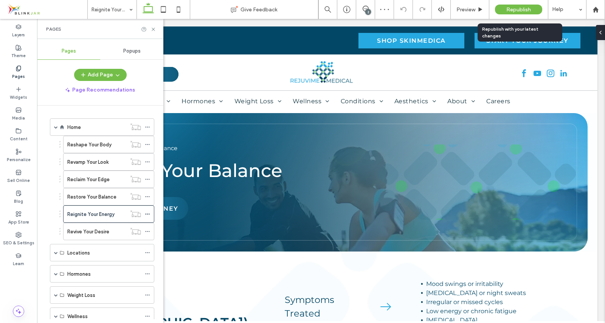
click at [511, 11] on span "Republish" at bounding box center [518, 9] width 25 height 6
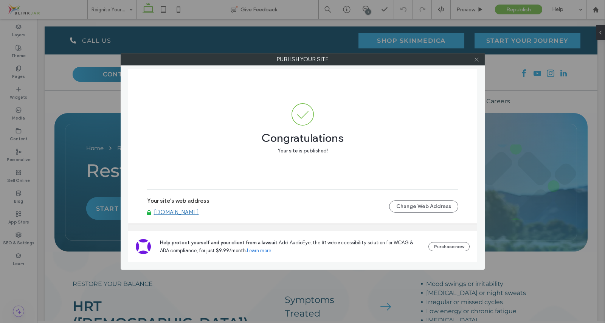
click at [477, 59] on icon at bounding box center [477, 60] width 6 height 6
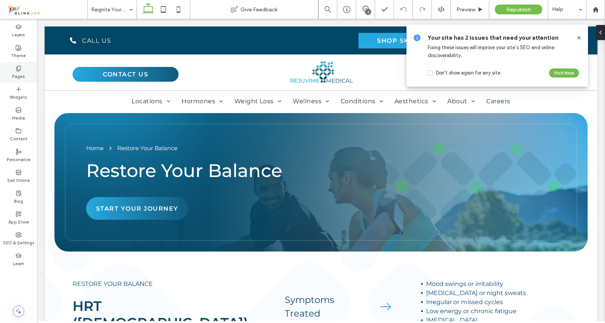
click at [16, 69] on use at bounding box center [18, 68] width 4 height 5
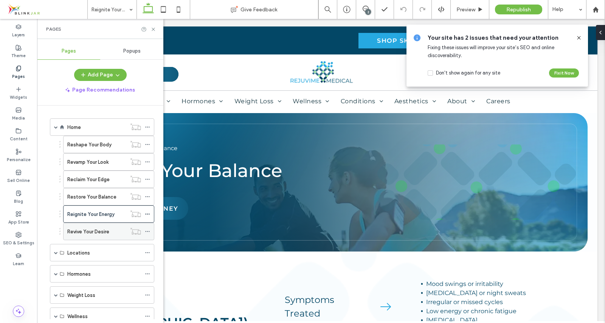
click at [99, 229] on label "Revive Your Desire" at bounding box center [88, 231] width 42 height 13
click at [153, 30] on icon at bounding box center [154, 29] width 6 height 6
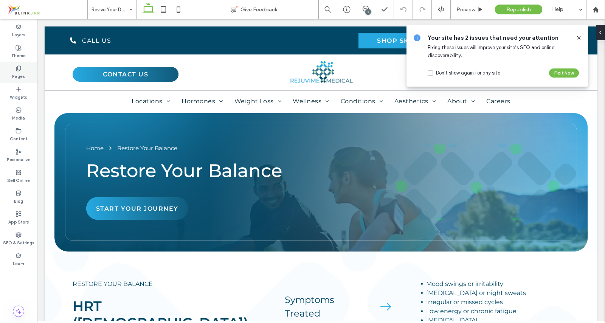
click at [20, 75] on label "Pages" at bounding box center [18, 75] width 13 height 8
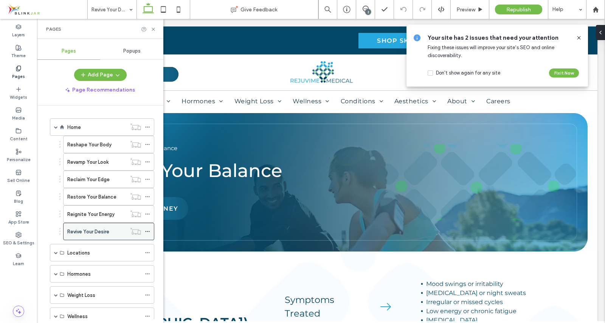
click at [149, 233] on icon at bounding box center [147, 231] width 5 height 5
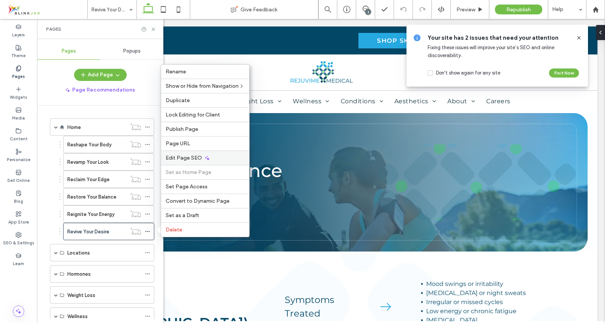
click at [176, 158] on span "Edit Page SEO" at bounding box center [184, 158] width 36 height 6
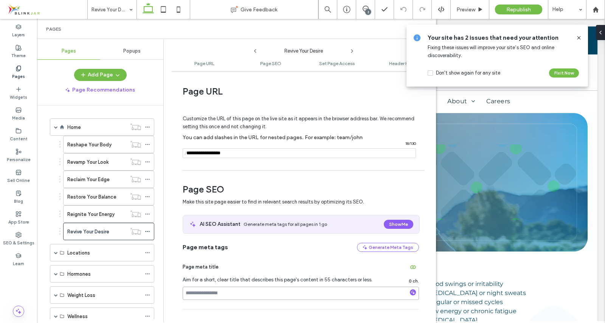
click at [200, 294] on input at bounding box center [301, 293] width 236 height 13
paste input "**********"
type input "**********"
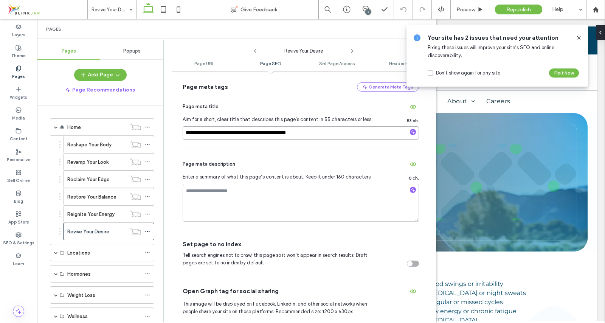
scroll to position [163, 0]
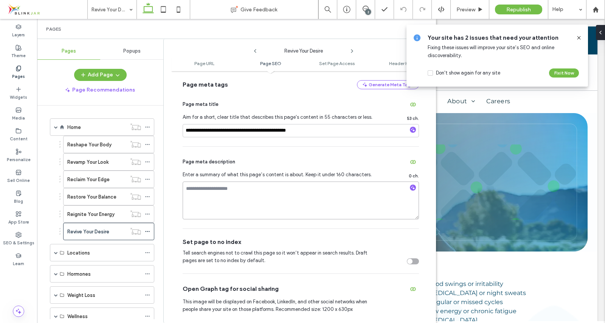
click at [205, 199] on textarea at bounding box center [301, 201] width 236 height 38
paste textarea "**********"
type textarea "**********"
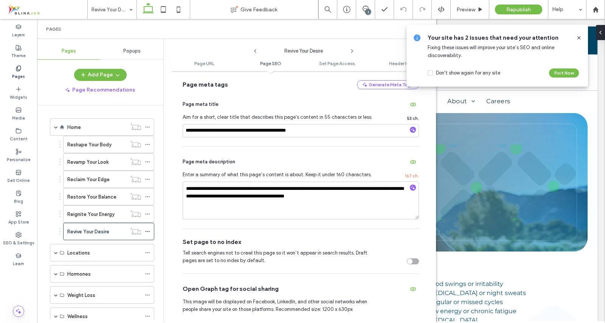
click at [578, 39] on use at bounding box center [578, 37] width 3 height 3
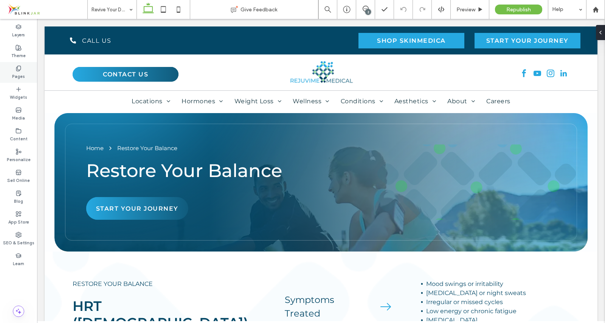
click at [18, 71] on icon at bounding box center [19, 68] width 6 height 6
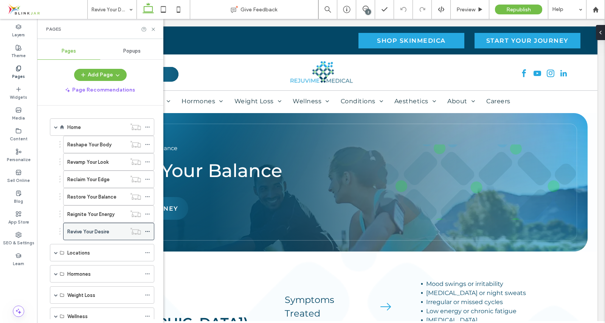
click at [148, 232] on icon at bounding box center [147, 231] width 5 height 5
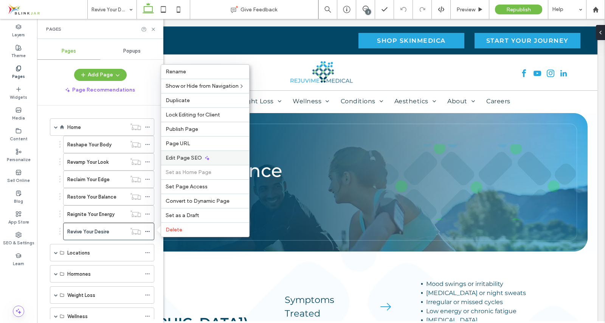
click at [174, 155] on span "Edit Page SEO" at bounding box center [184, 158] width 36 height 6
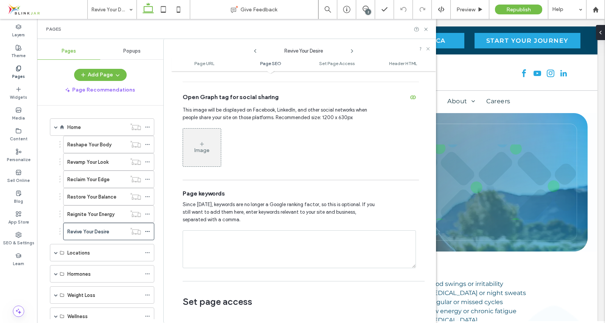
scroll to position [359, 0]
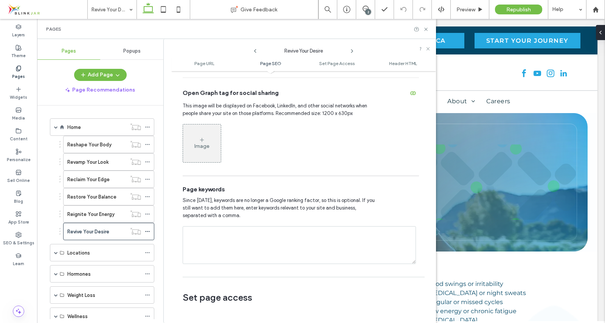
click at [194, 146] on div "Image" at bounding box center [202, 143] width 38 height 36
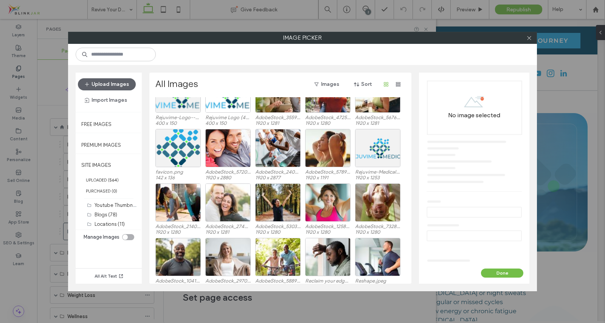
scroll to position [203, 0]
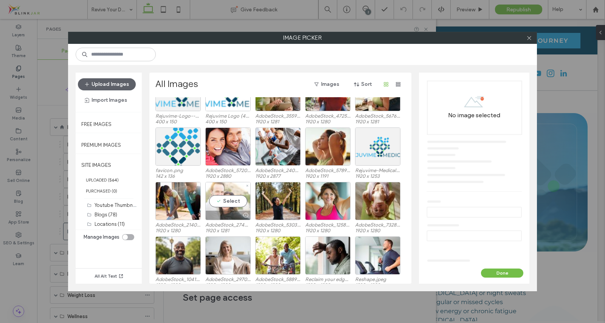
click at [228, 203] on div "Select" at bounding box center [227, 201] width 45 height 38
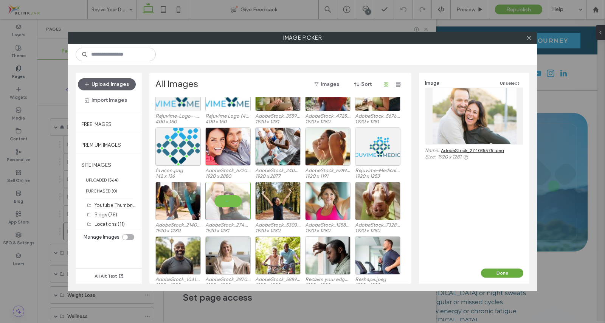
click at [514, 276] on button "Done" at bounding box center [502, 273] width 42 height 9
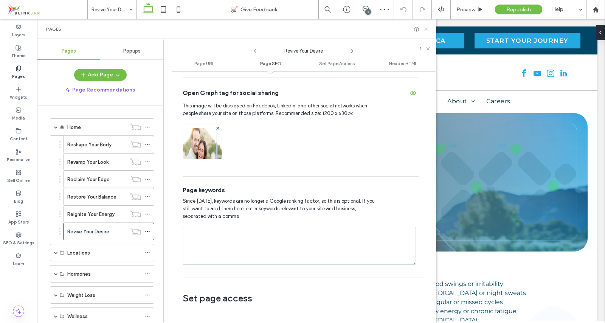
click at [427, 31] on icon at bounding box center [426, 29] width 6 height 6
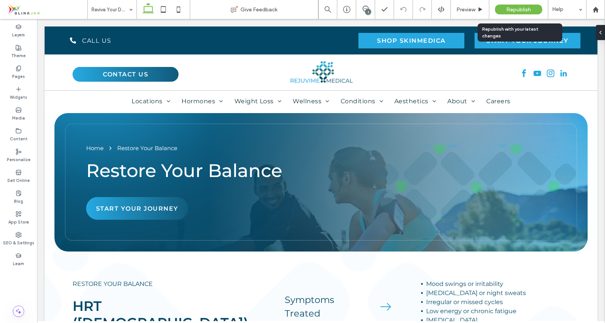
click at [514, 10] on span "Republish" at bounding box center [518, 9] width 25 height 6
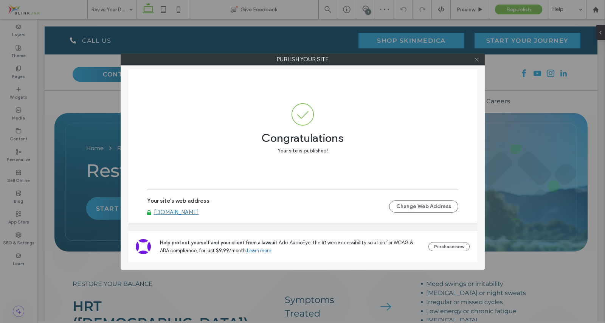
click at [476, 60] on use at bounding box center [477, 59] width 4 height 4
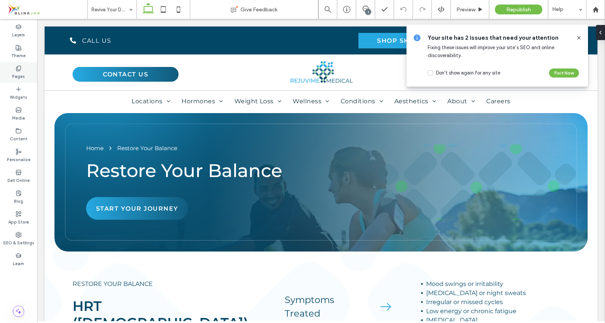
click at [16, 65] on icon at bounding box center [19, 68] width 6 height 6
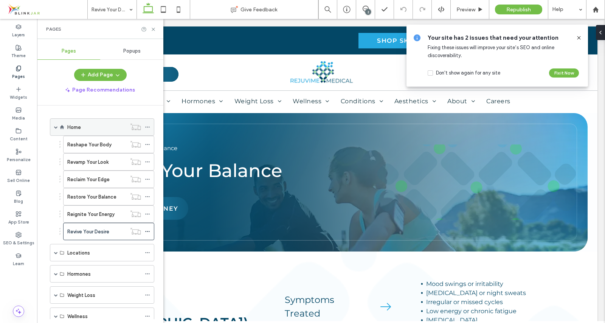
click at [56, 126] on span at bounding box center [56, 127] width 4 height 4
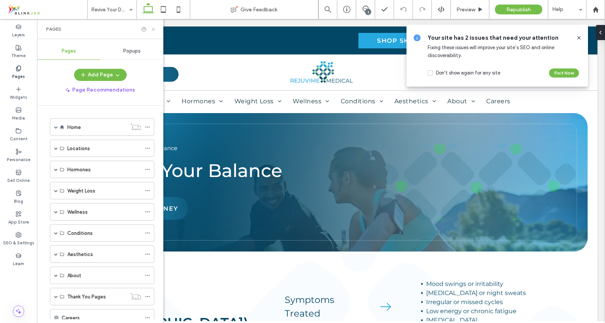
click at [155, 26] on icon at bounding box center [154, 29] width 6 height 6
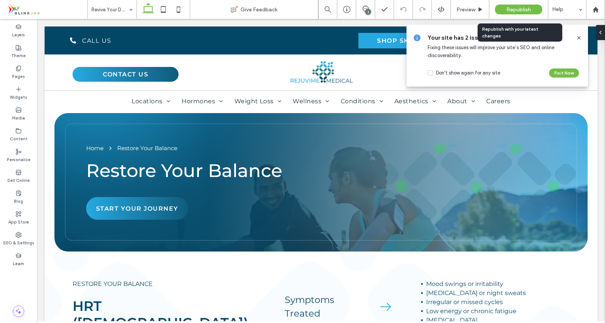
click at [513, 6] on div "Republish" at bounding box center [518, 10] width 47 height 10
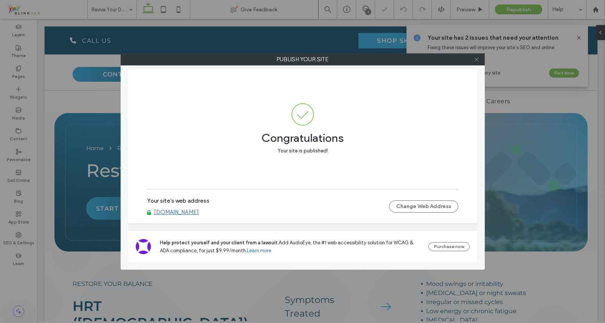
click at [477, 57] on icon at bounding box center [477, 60] width 6 height 6
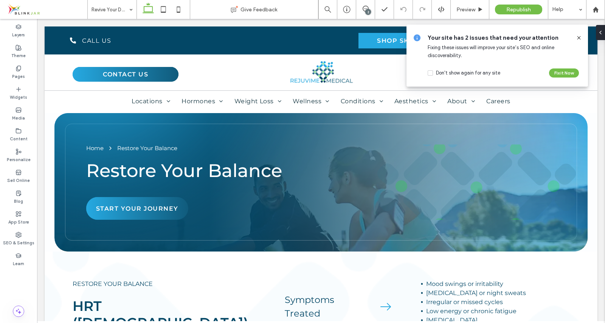
click at [577, 37] on icon at bounding box center [579, 38] width 6 height 6
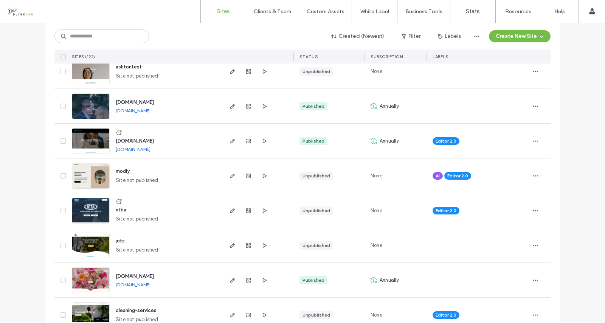
scroll to position [374, 0]
click at [80, 34] on input at bounding box center [101, 37] width 95 height 14
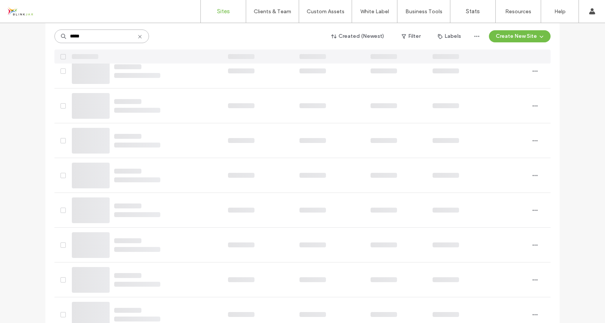
scroll to position [0, 0]
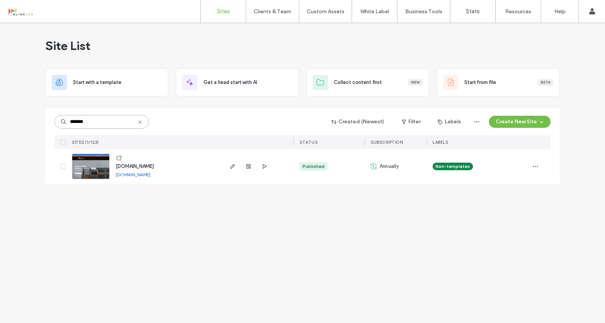
type input "*******"
click at [154, 166] on span "[DOMAIN_NAME]" at bounding box center [135, 166] width 38 height 6
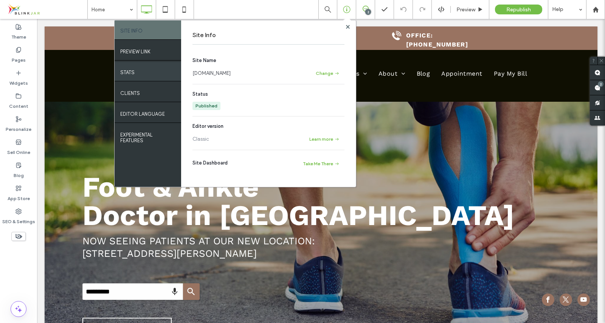
click at [150, 72] on div "STATS" at bounding box center [148, 71] width 67 height 19
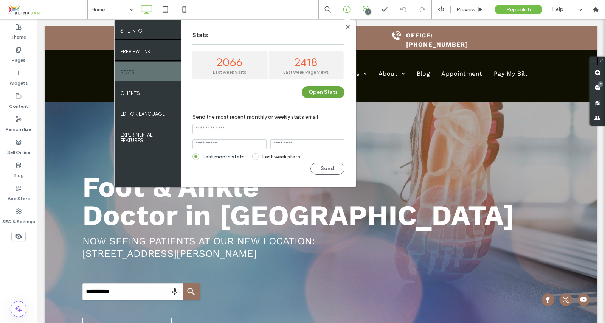
click at [314, 93] on button "Open Stats" at bounding box center [323, 92] width 43 height 12
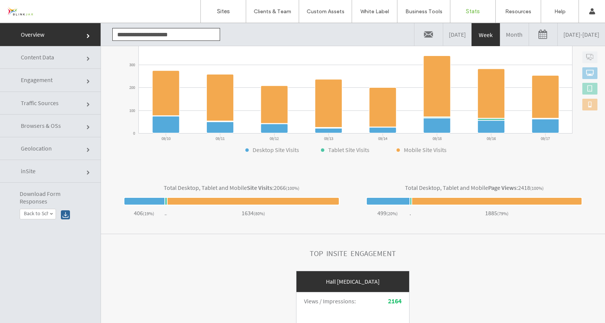
click at [60, 61] on link "Content Data" at bounding box center [50, 57] width 101 height 23
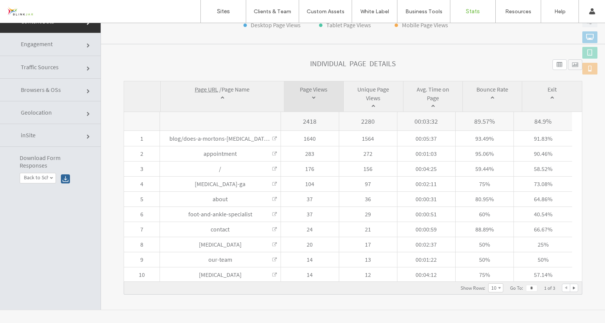
scroll to position [36, 0]
click at [491, 286] on label "10" at bounding box center [493, 287] width 5 height 7
click at [492, 277] on label "20" at bounding box center [494, 276] width 5 height 7
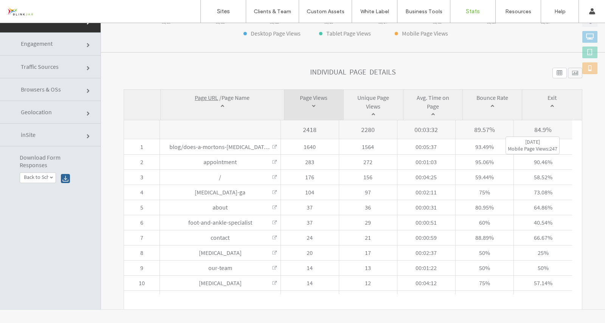
scroll to position [370, 0]
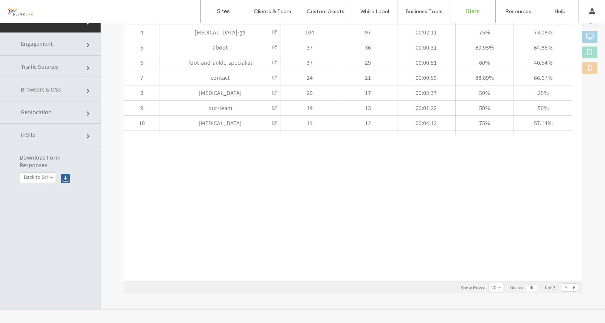
click at [570, 287] on div at bounding box center [574, 288] width 8 height 8
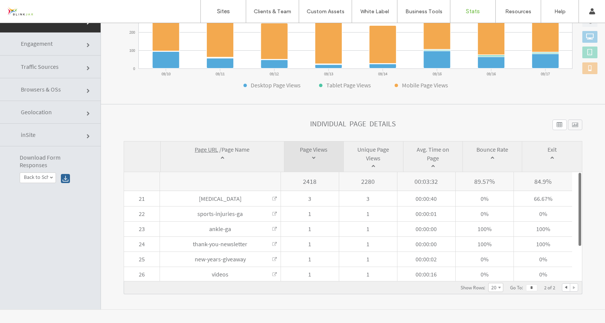
scroll to position [38, 0]
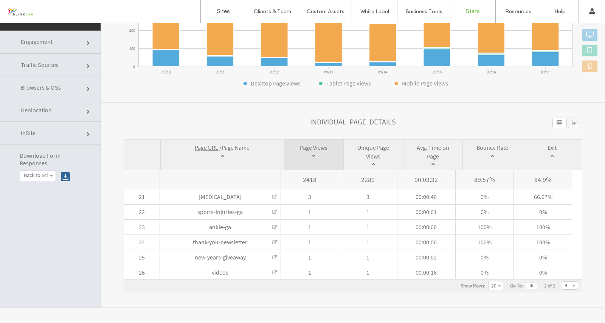
click at [562, 287] on div at bounding box center [566, 286] width 8 height 8
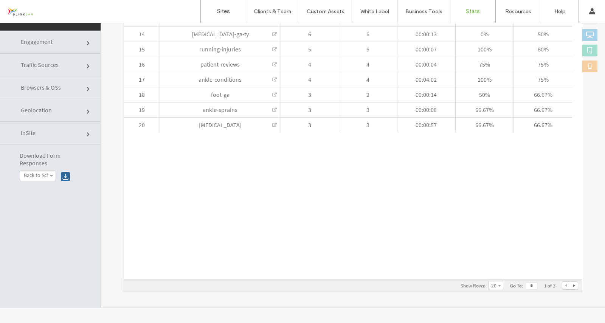
click at [570, 286] on div at bounding box center [574, 286] width 8 height 8
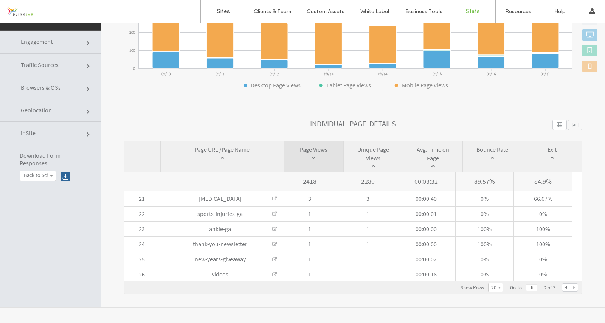
scroll to position [158, 0]
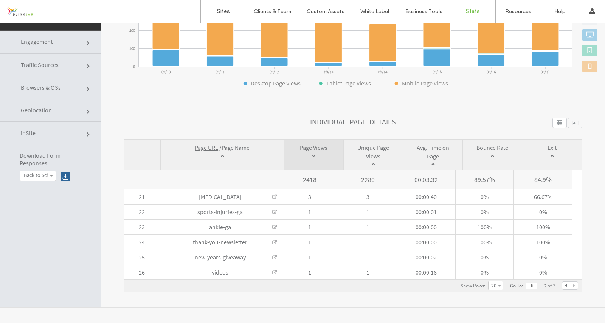
click at [498, 287] on span at bounding box center [499, 286] width 3 height 3
click at [492, 275] on label "20" at bounding box center [494, 274] width 5 height 7
click at [562, 284] on div at bounding box center [566, 286] width 8 height 8
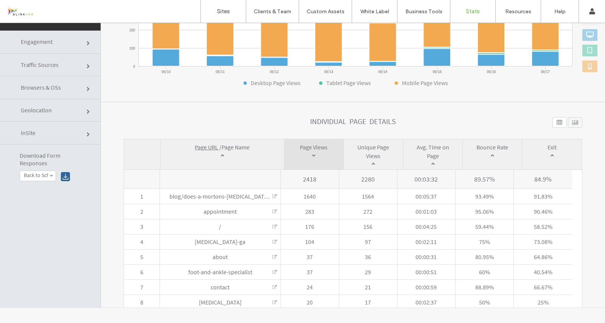
click at [568, 122] on div at bounding box center [575, 122] width 14 height 11
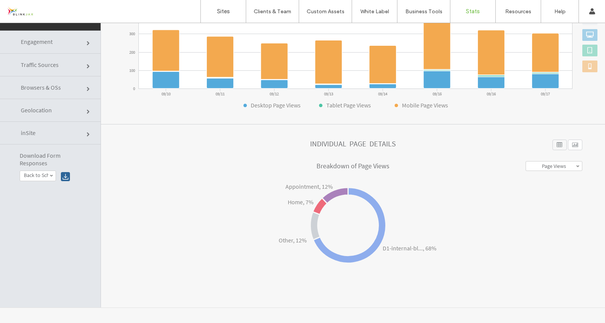
click at [553, 145] on div at bounding box center [560, 145] width 14 height 11
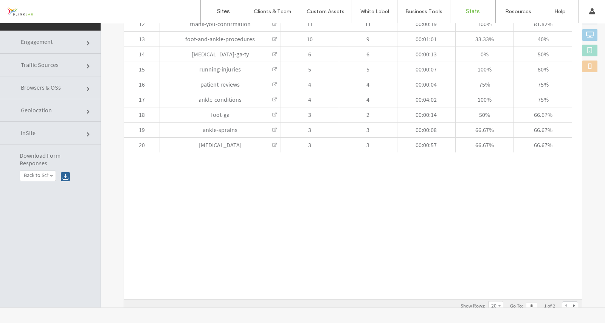
scroll to position [370, 0]
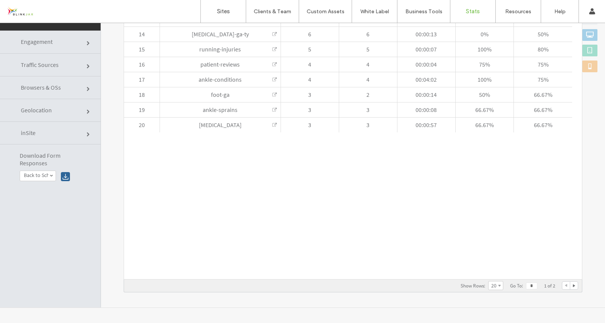
click at [570, 287] on div at bounding box center [574, 286] width 8 height 8
type input "*"
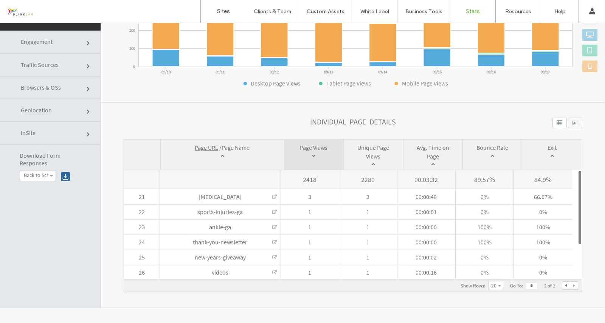
scroll to position [158, 0]
click at [55, 64] on span "Traffic Sources" at bounding box center [40, 65] width 38 height 8
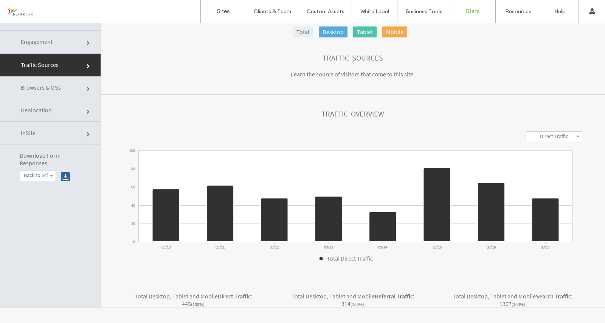
scroll to position [0, 0]
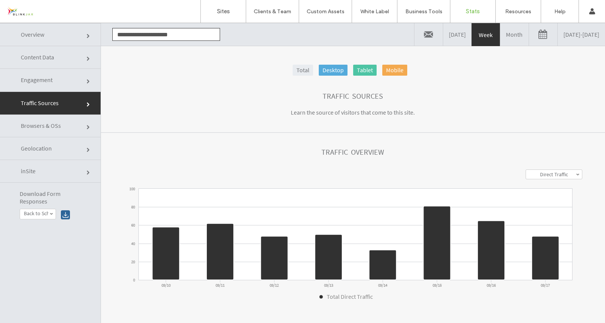
click at [54, 61] on link "Content Data" at bounding box center [50, 57] width 101 height 23
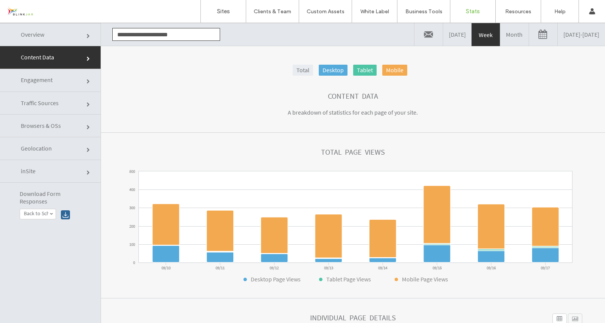
click at [52, 35] on link "Overview" at bounding box center [50, 34] width 101 height 23
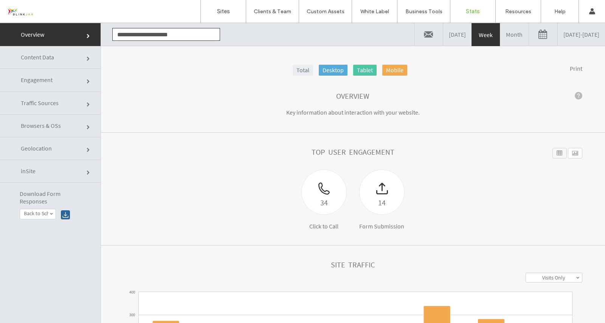
click at [54, 61] on span "Content Data" at bounding box center [37, 57] width 33 height 8
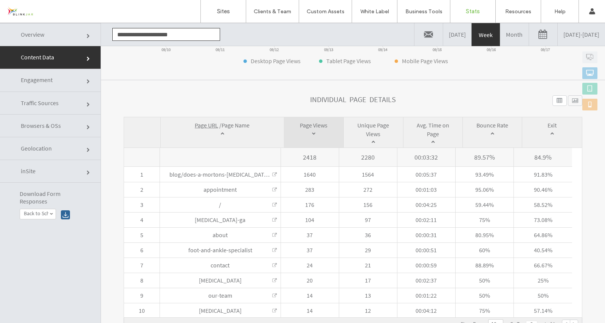
scroll to position [38, 0]
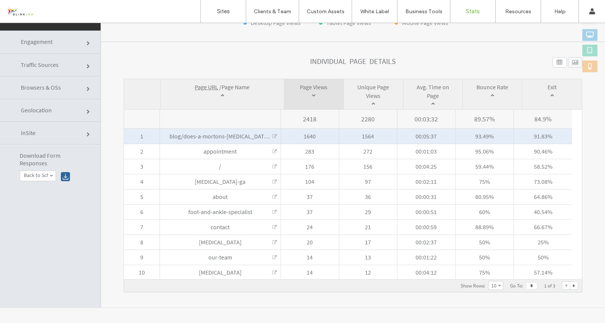
click at [272, 137] on link at bounding box center [274, 136] width 5 height 5
